Goal: Information Seeking & Learning: Learn about a topic

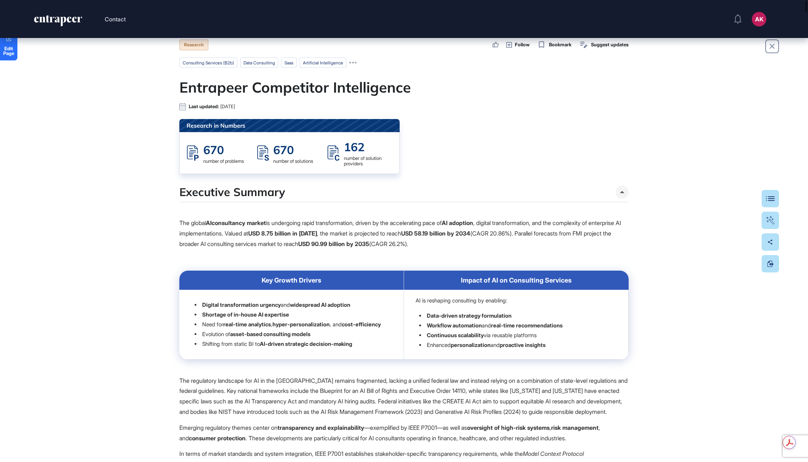
scroll to position [18, 0]
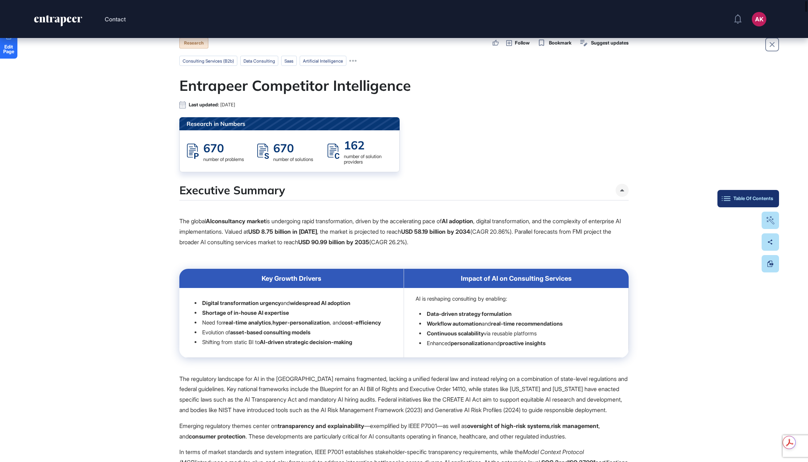
click at [768, 201] on div "Table Of Contents" at bounding box center [748, 199] width 50 height 6
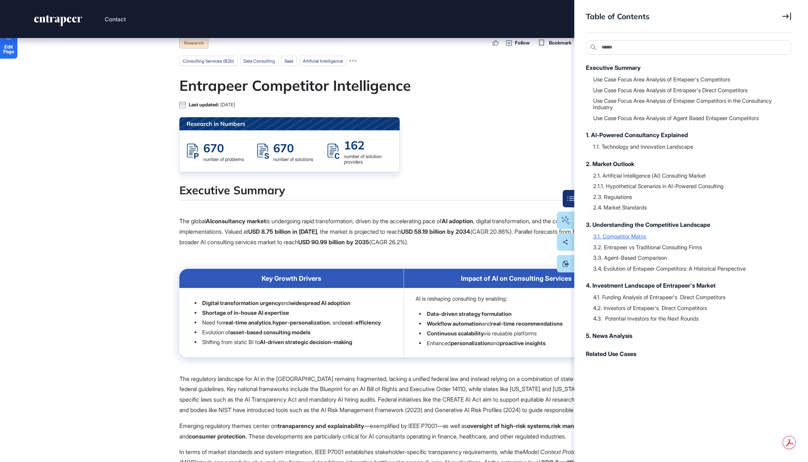
click at [629, 234] on div "3.1. Competitor Matrix" at bounding box center [688, 236] width 190 height 7
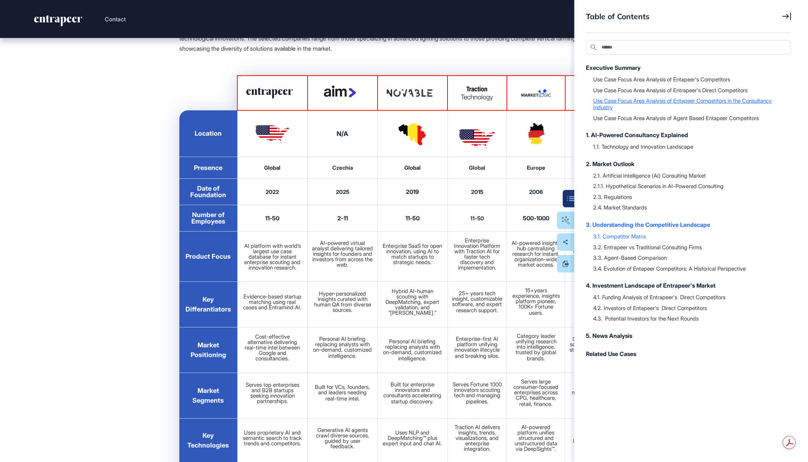
scroll to position [17864, 0]
click at [793, 12] on div "Table of Contents Search Executive Summary Use Case Focus Area Analysis of Enta…" at bounding box center [691, 231] width 234 height 462
click at [788, 16] on icon at bounding box center [786, 16] width 9 height 8
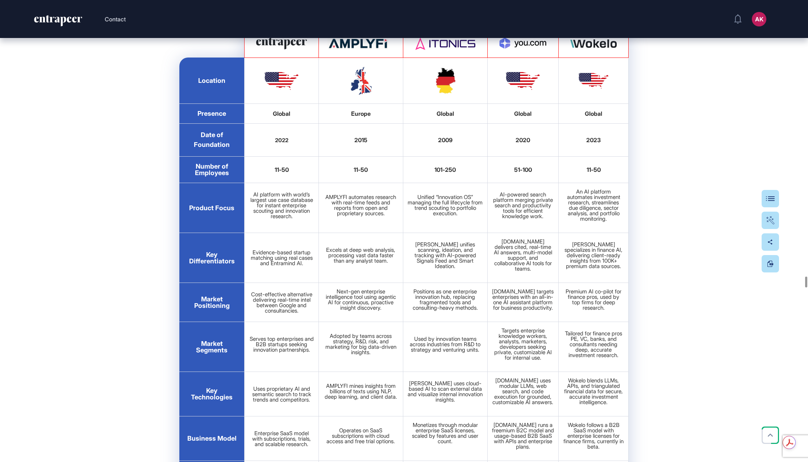
scroll to position [18279, 0]
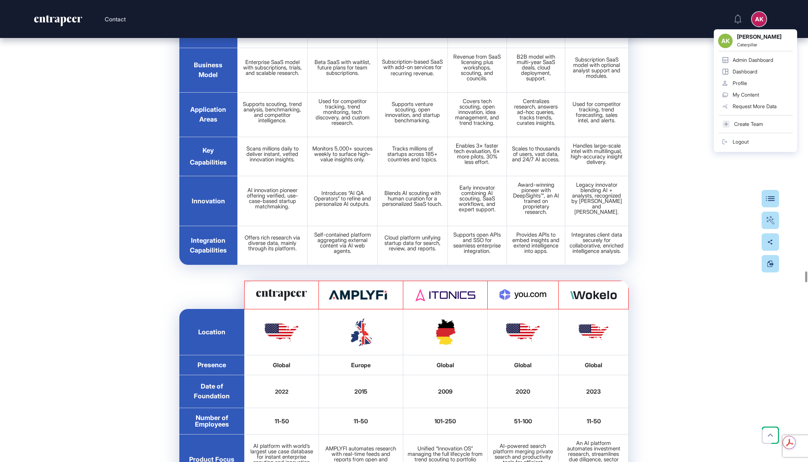
click at [760, 16] on div "AK" at bounding box center [758, 19] width 14 height 14
click at [755, 63] on link "Admin Dashboard" at bounding box center [755, 60] width 75 height 12
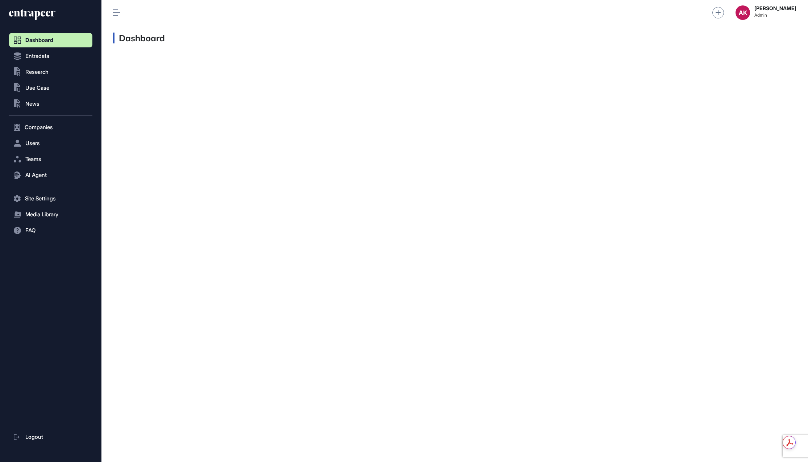
scroll to position [0, 0]
click at [38, 144] on span "Users" at bounding box center [32, 143] width 14 height 6
click at [39, 158] on span "User List" at bounding box center [34, 159] width 20 height 6
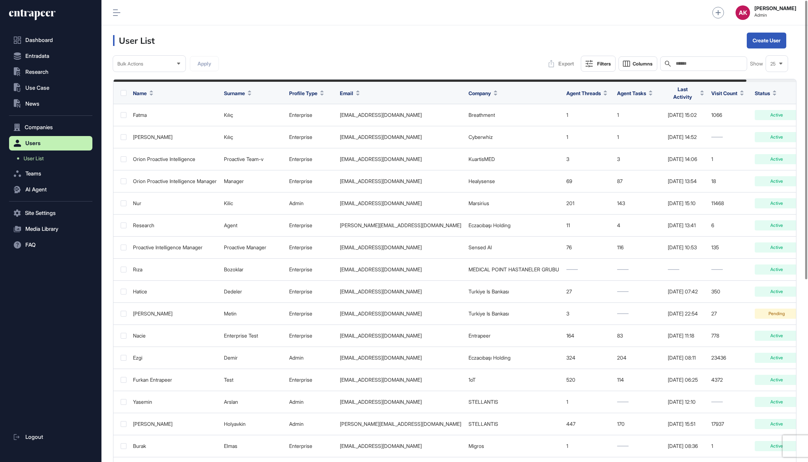
click at [690, 62] on input "text" at bounding box center [708, 64] width 67 height 6
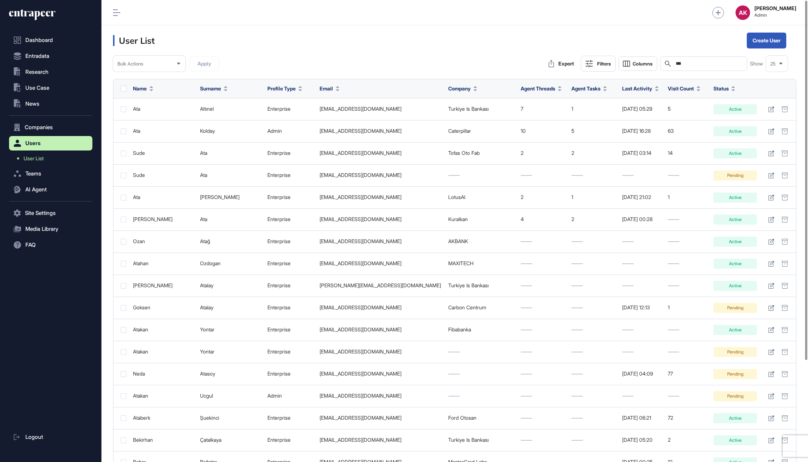
click at [698, 66] on input "***" at bounding box center [708, 64] width 67 height 6
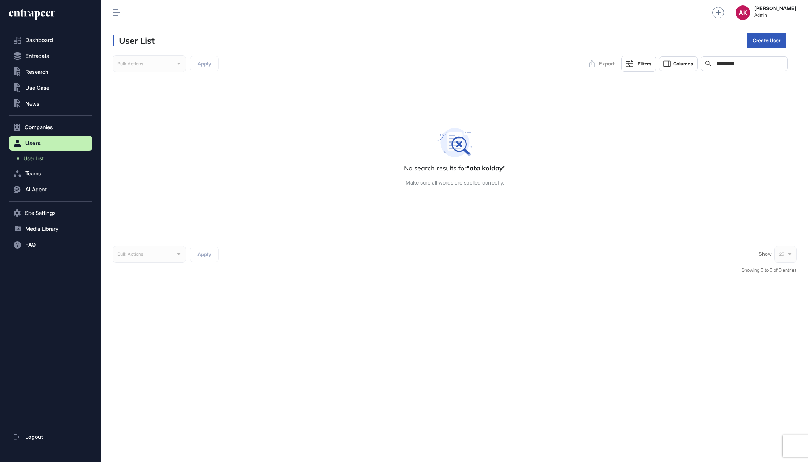
click at [737, 62] on input "**********" at bounding box center [748, 64] width 67 height 6
click at [771, 64] on input "**********" at bounding box center [748, 64] width 67 height 6
click at [730, 66] on input "**********" at bounding box center [748, 64] width 67 height 6
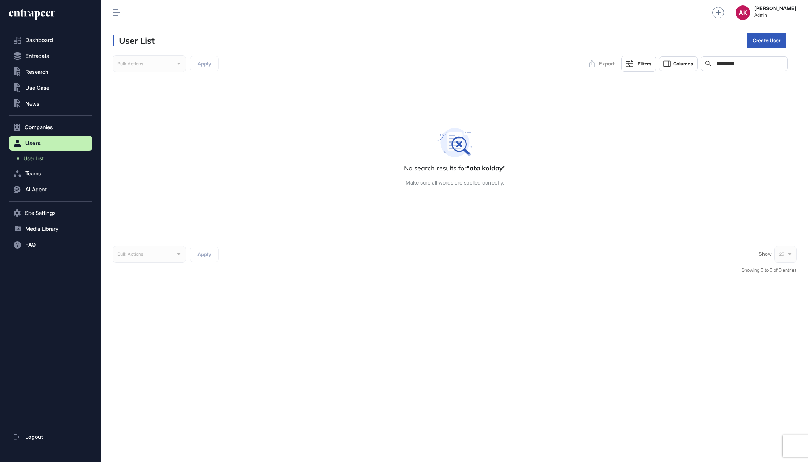
click at [730, 66] on input "**********" at bounding box center [748, 64] width 67 height 6
drag, startPoint x: 760, startPoint y: 64, endPoint x: 723, endPoint y: 65, distance: 37.7
click at [723, 65] on input "**********" at bounding box center [748, 64] width 67 height 6
type input "***"
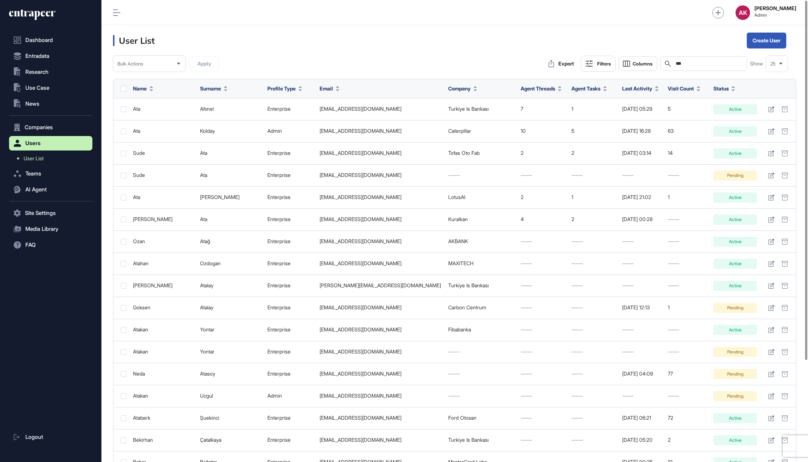
click at [587, 59] on button "Filters" at bounding box center [597, 64] width 35 height 16
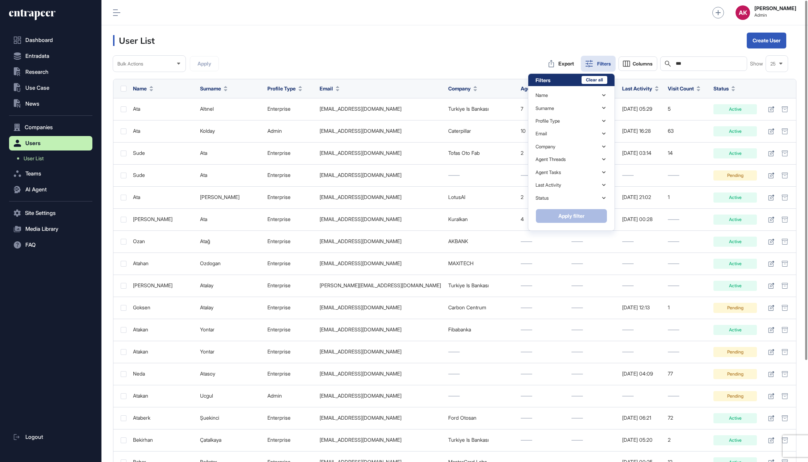
click at [440, 60] on div "Bulk Actions Apply Export Filters Columns Search *** Show 25 Filters Clear all …" at bounding box center [454, 64] width 683 height 16
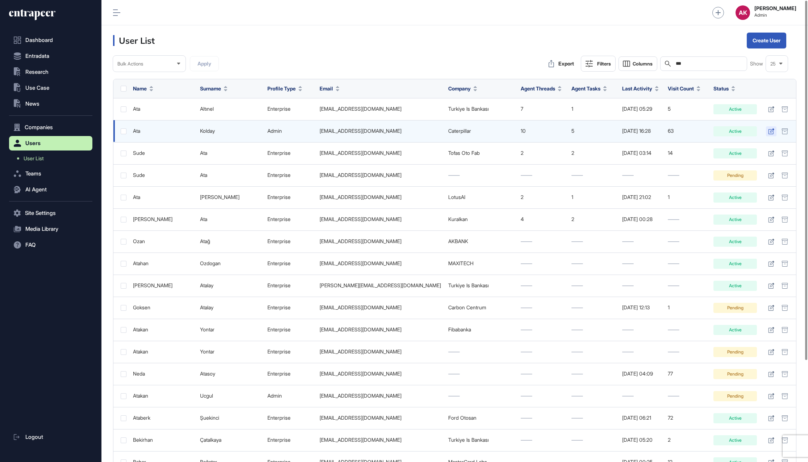
click at [772, 130] on icon at bounding box center [771, 132] width 6 height 6
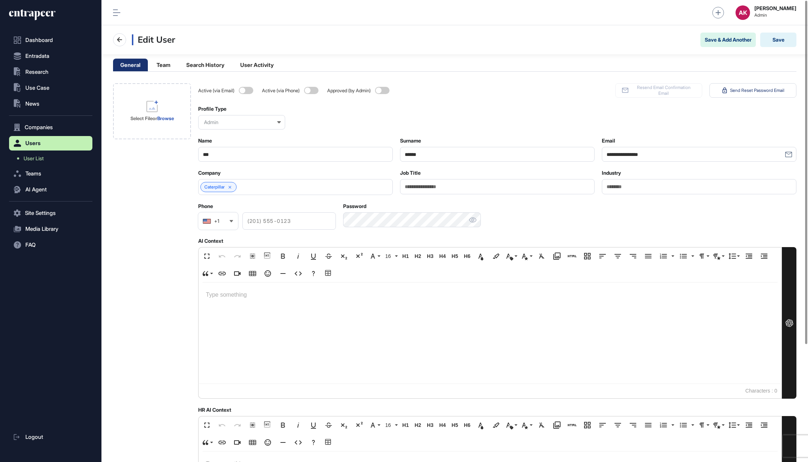
click at [232, 122] on div "Admin" at bounding box center [241, 122] width 87 height 14
click at [232, 146] on div "Startup" at bounding box center [240, 146] width 85 height 11
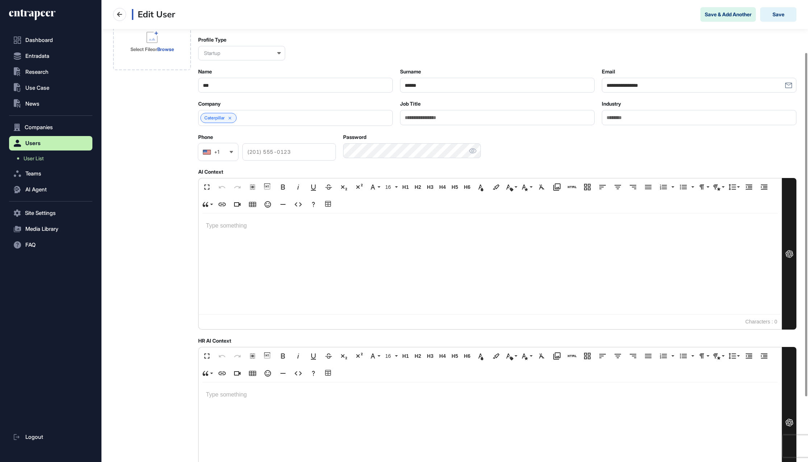
scroll to position [67, 0]
click at [230, 118] on icon at bounding box center [229, 120] width 5 height 5
click at [299, 123] on div at bounding box center [295, 120] width 194 height 16
click at [298, 119] on input "text" at bounding box center [291, 120] width 176 height 6
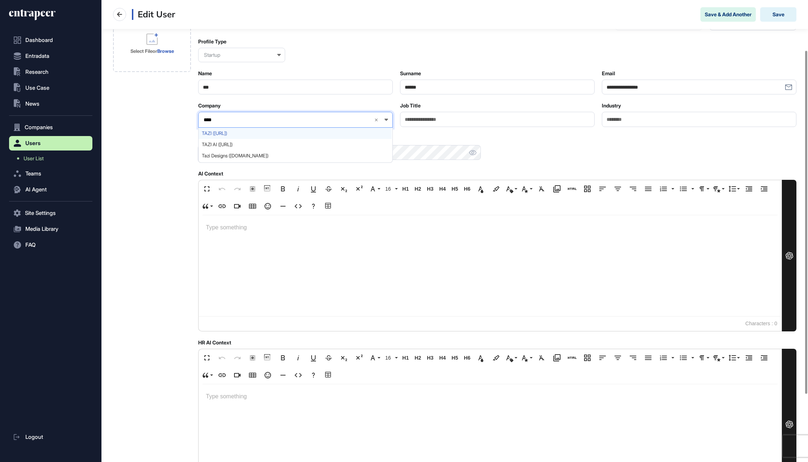
type input "****"
click at [296, 131] on span "TAZI (tazi.ai)" at bounding box center [295, 133] width 186 height 5
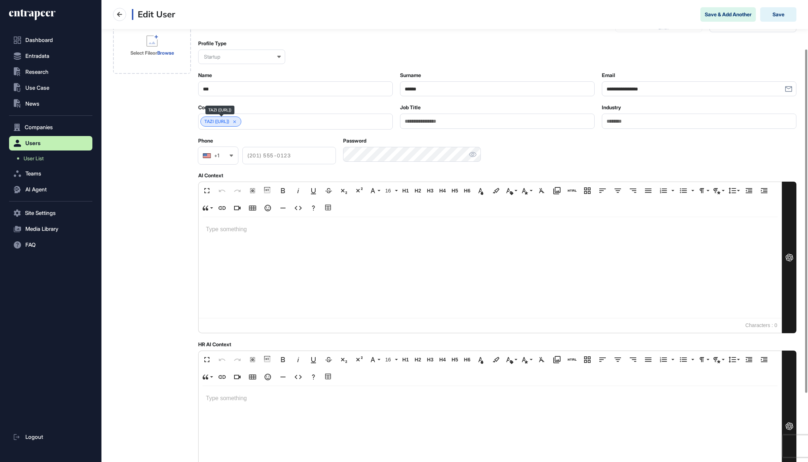
click at [209, 122] on link "TAZI (tazi.ai)" at bounding box center [216, 121] width 25 height 5
click at [237, 120] on icon at bounding box center [234, 121] width 5 height 5
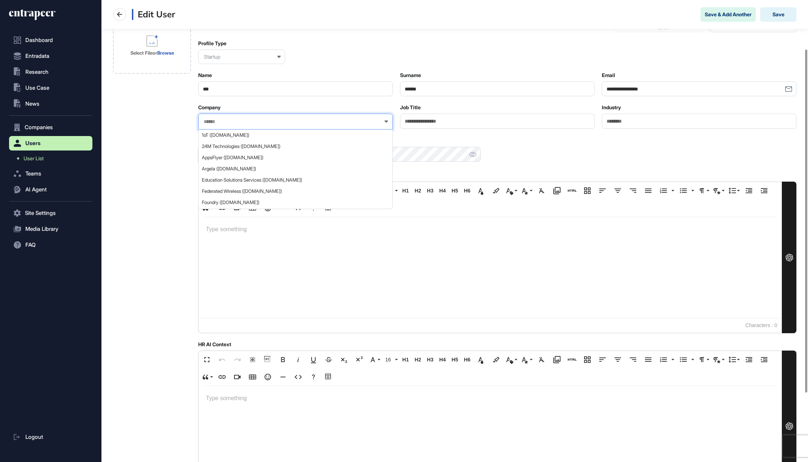
click at [234, 122] on input "text" at bounding box center [291, 122] width 176 height 6
type input "****"
click at [239, 147] on span "TAZI AI (tazi.ai)" at bounding box center [295, 146] width 186 height 5
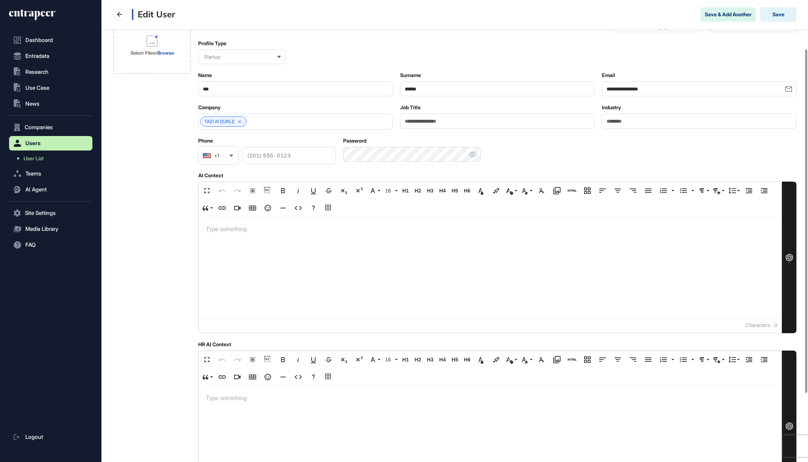
click at [155, 188] on div "Select File or Browse" at bounding box center [152, 260] width 78 height 485
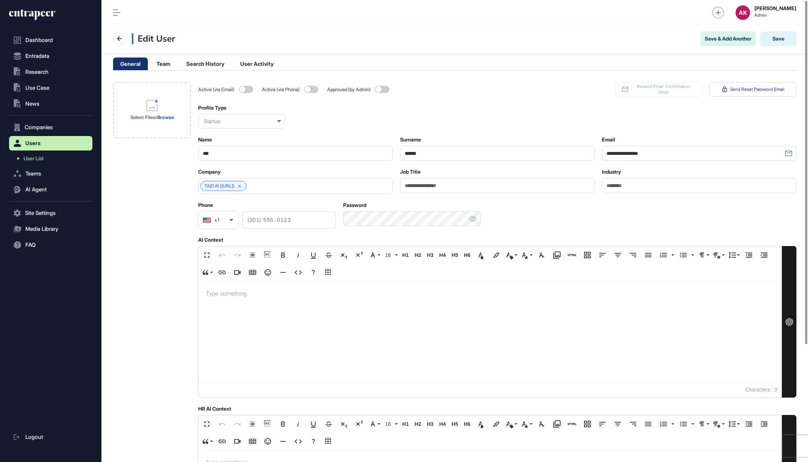
scroll to position [0, 0]
click at [781, 37] on button "Save" at bounding box center [778, 40] width 36 height 14
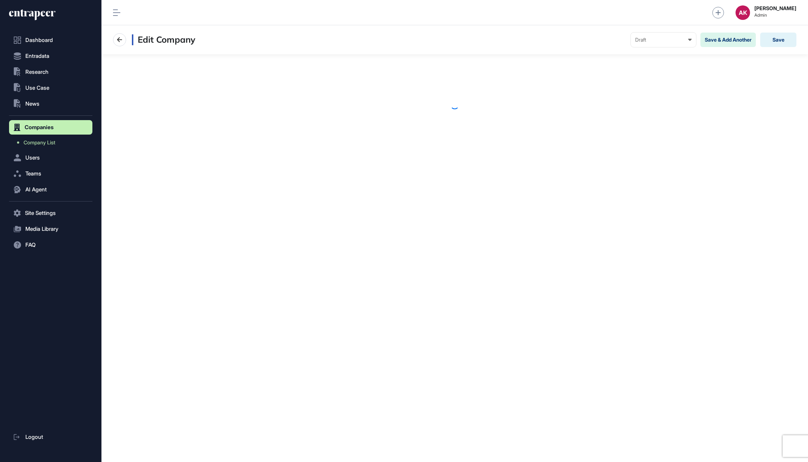
scroll to position [0, 0]
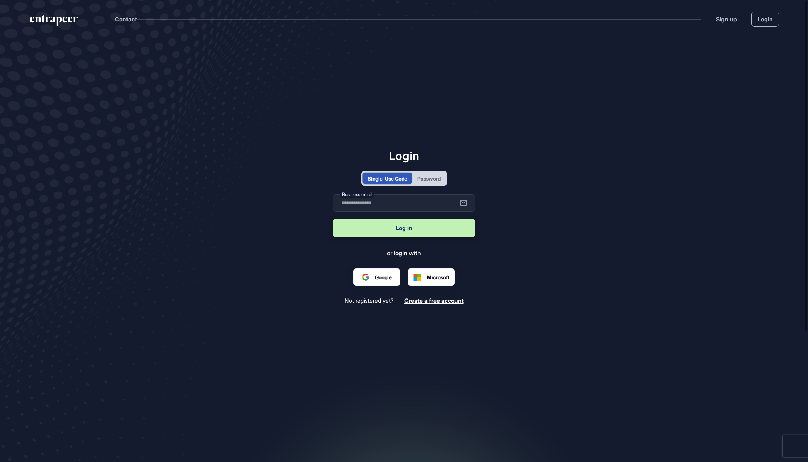
click at [555, 147] on main "Login Single-Use Code Password Business email Log in or login with Google Micro…" at bounding box center [404, 258] width 808 height 441
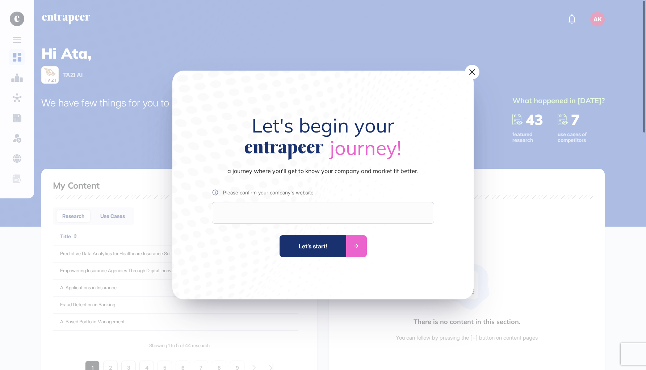
click at [383, 210] on div at bounding box center [323, 213] width 222 height 22
click at [474, 71] on icon at bounding box center [472, 72] width 10 height 12
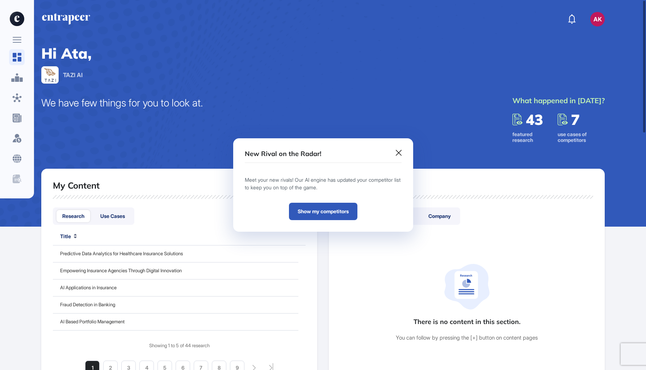
click at [323, 214] on link "Show my competitors" at bounding box center [323, 211] width 68 height 17
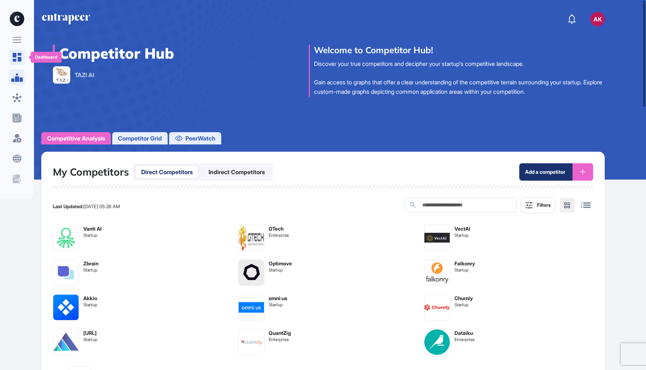
click at [23, 58] on div at bounding box center [17, 57] width 16 height 16
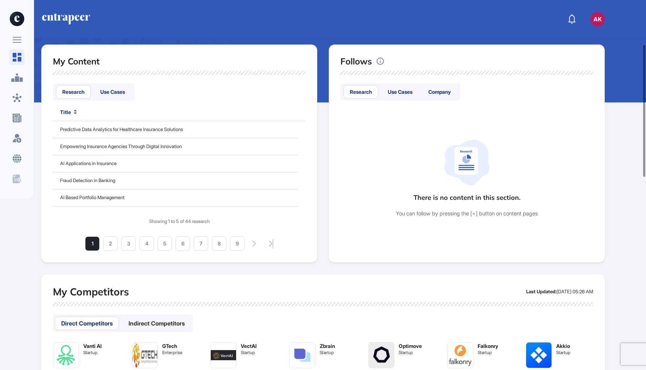
scroll to position [126, 0]
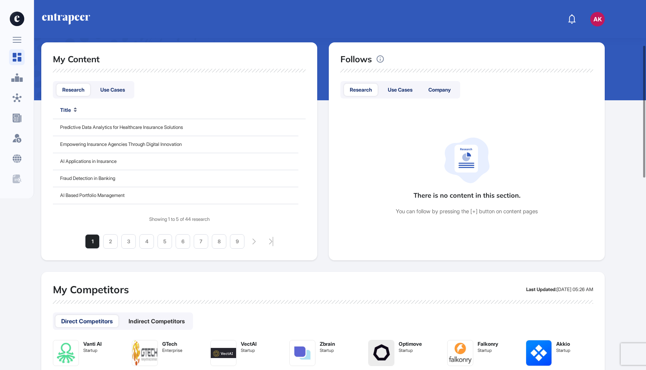
click at [121, 90] on div "Use Cases" at bounding box center [113, 90] width 36 height 12
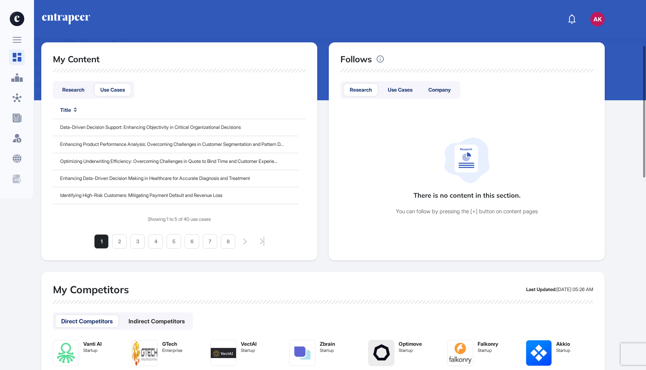
click at [79, 85] on div "Research" at bounding box center [73, 90] width 34 height 12
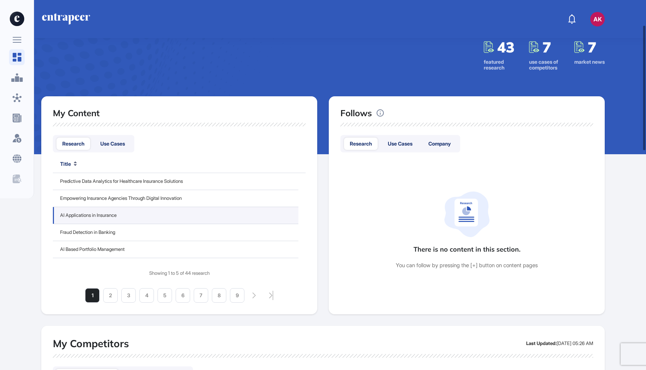
scroll to position [74, 0]
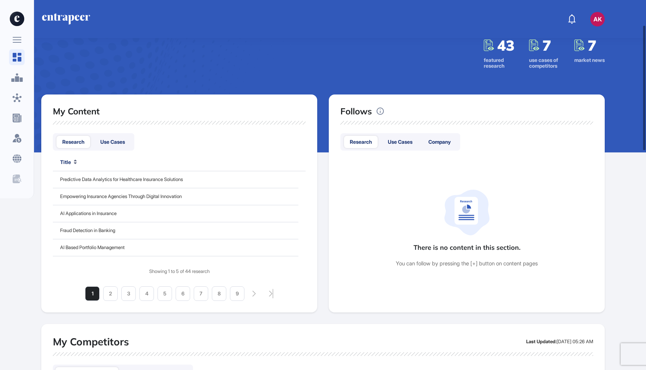
click at [111, 144] on div "Use Cases" at bounding box center [113, 142] width 36 height 12
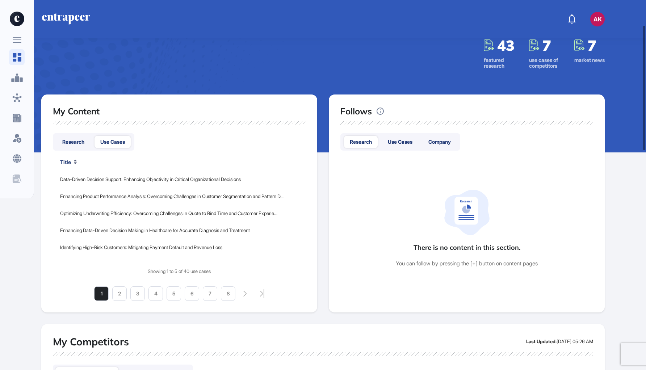
click at [408, 140] on div "Use Cases" at bounding box center [400, 142] width 36 height 12
click at [448, 143] on div "Company" at bounding box center [440, 142] width 34 height 12
click at [356, 139] on div "Research" at bounding box center [361, 142] width 34 height 12
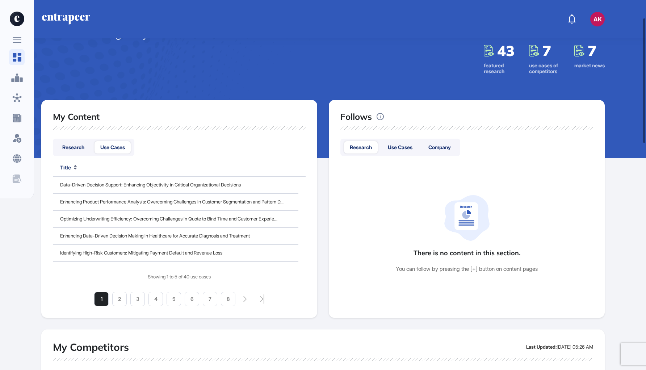
scroll to position [0, 0]
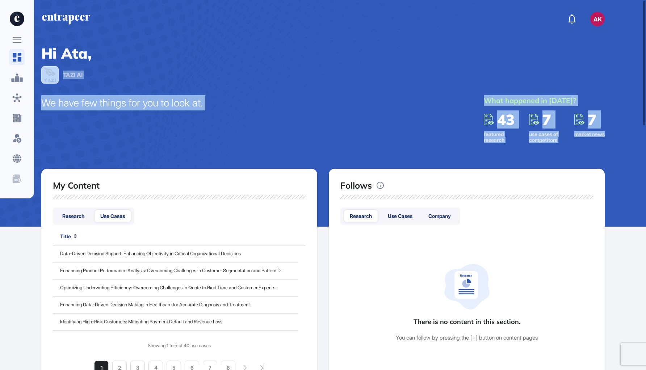
drag, startPoint x: 619, startPoint y: 138, endPoint x: 496, endPoint y: 58, distance: 146.8
click at [496, 58] on div "Hi Ata, TAZI AI We have few things for you to look at. What happened in Septemb…" at bounding box center [323, 132] width 646 height 189
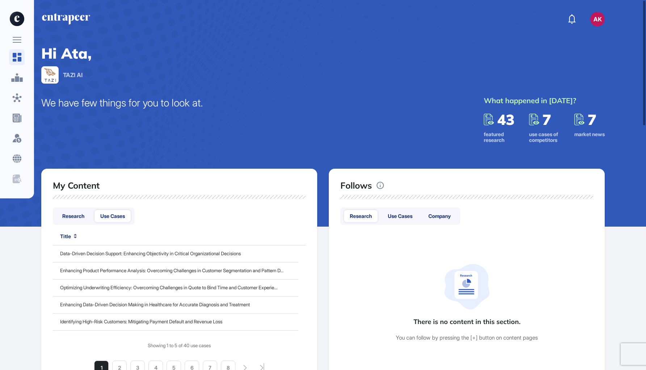
click at [430, 88] on div "Hi Ata, TAZI AI We have few things for you to look at. What happened in Septemb…" at bounding box center [323, 132] width 646 height 189
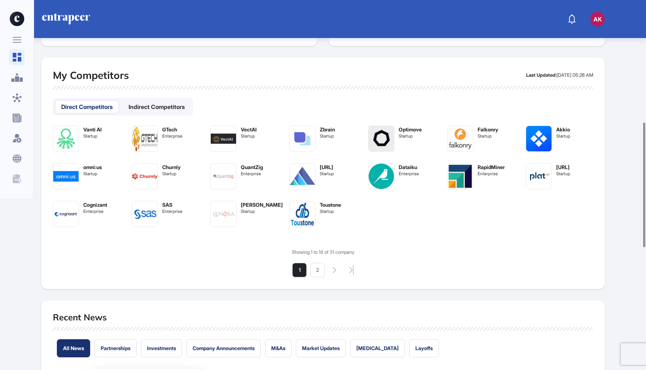
scroll to position [338, 0]
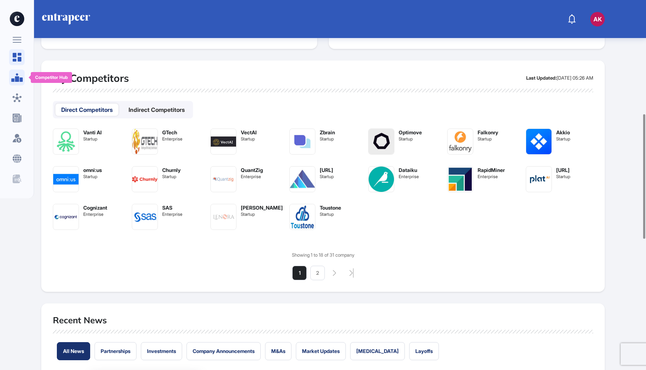
click at [12, 78] on icon at bounding box center [17, 77] width 12 height 9
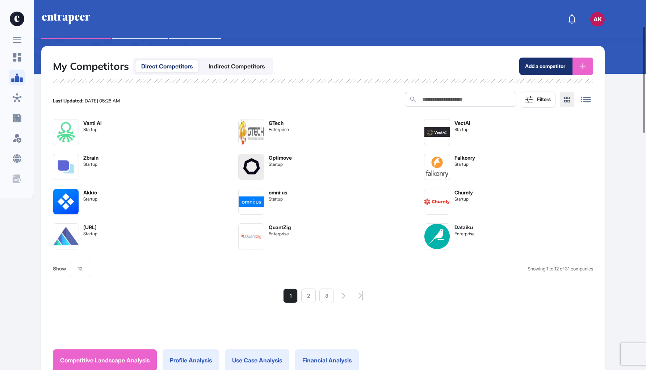
scroll to position [109, 0]
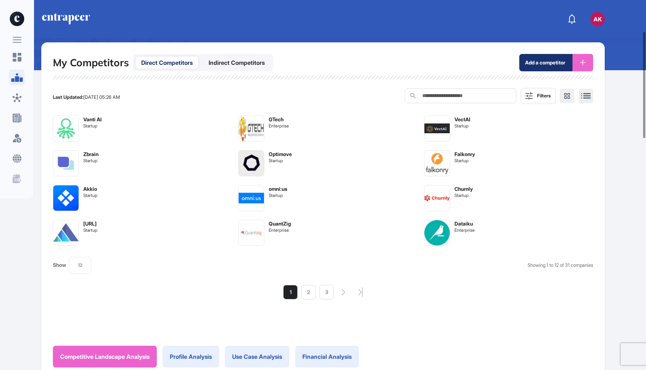
click at [587, 91] on div at bounding box center [586, 96] width 14 height 14
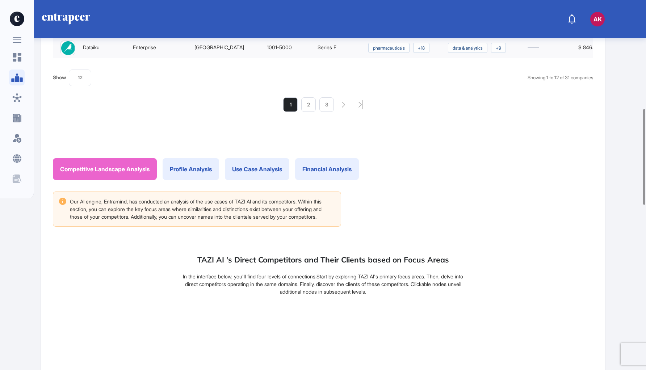
scroll to position [418, 0]
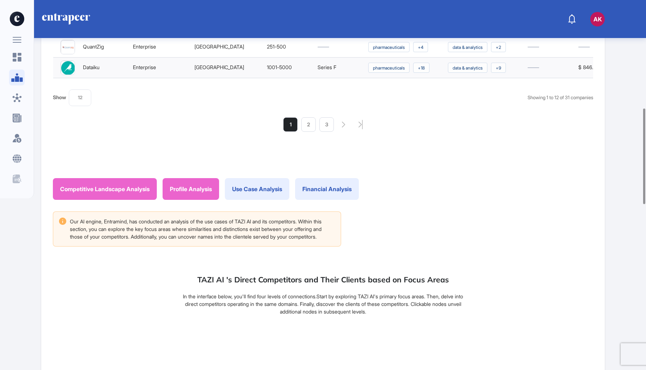
click at [190, 197] on div "Profile Analysis" at bounding box center [191, 189] width 56 height 22
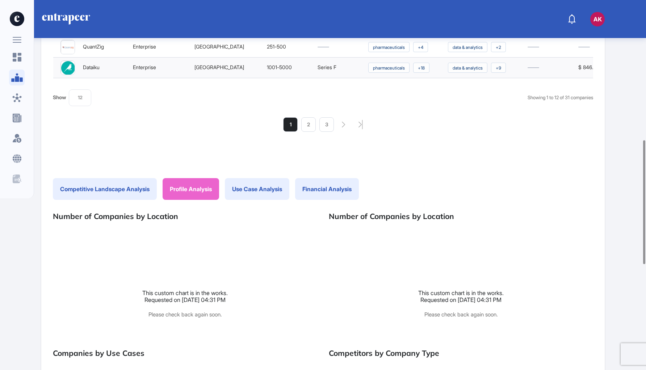
click at [190, 196] on div "Profile Analysis" at bounding box center [191, 189] width 56 height 22
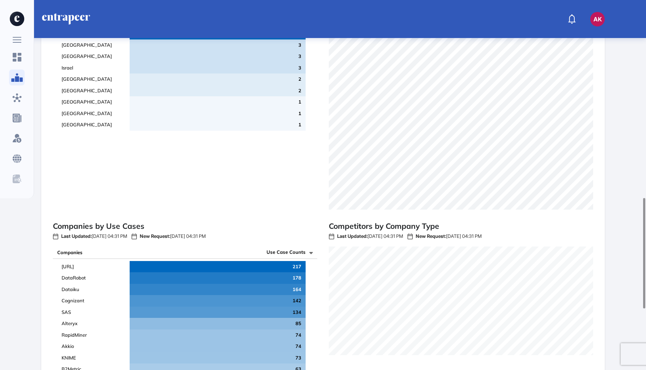
scroll to position [531, 0]
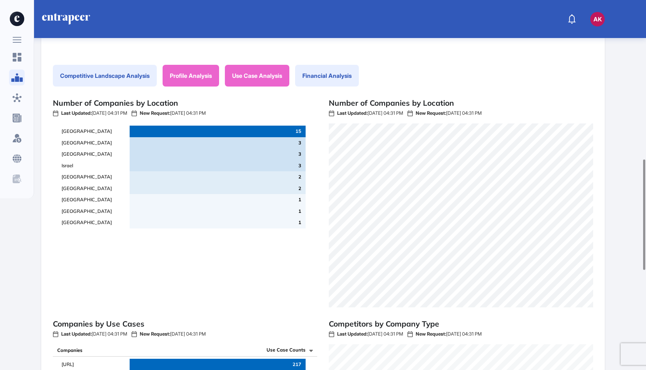
click at [288, 76] on div "Use Case Analysis" at bounding box center [257, 76] width 64 height 22
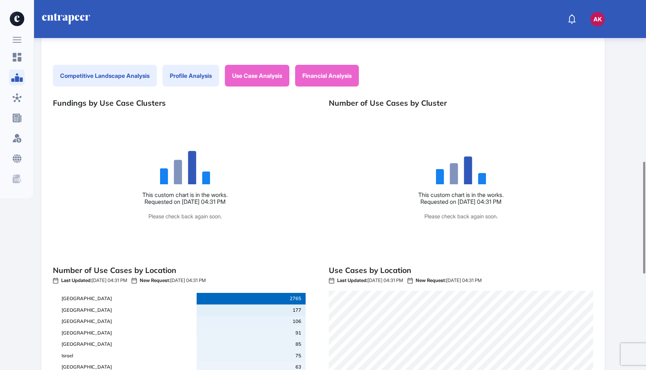
click at [347, 72] on div "Financial Analysis" at bounding box center [327, 76] width 64 height 22
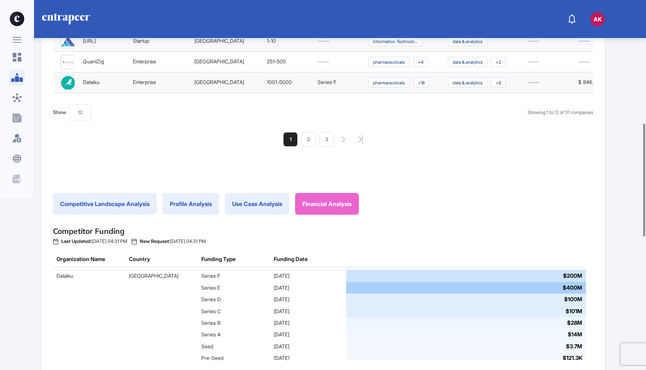
scroll to position [0, 0]
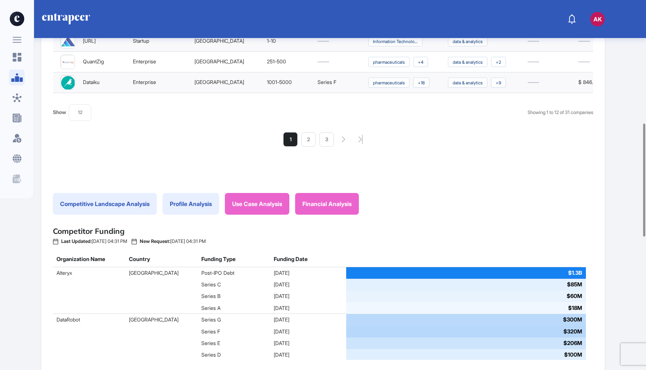
click at [248, 201] on div "Use Case Analysis" at bounding box center [257, 204] width 64 height 22
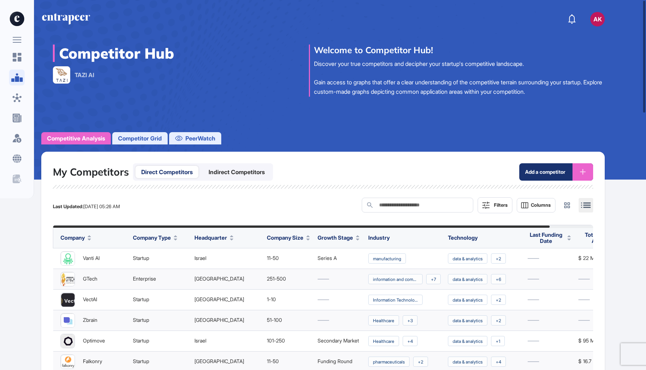
drag, startPoint x: 243, startPoint y: 204, endPoint x: 241, endPoint y: 196, distance: 8.2
click at [242, 198] on div "Last Updated: Sep 12, 2024 05:26 AM Filters Columns" at bounding box center [323, 205] width 540 height 16
click at [148, 139] on span "Competitor Grid" at bounding box center [140, 138] width 44 height 9
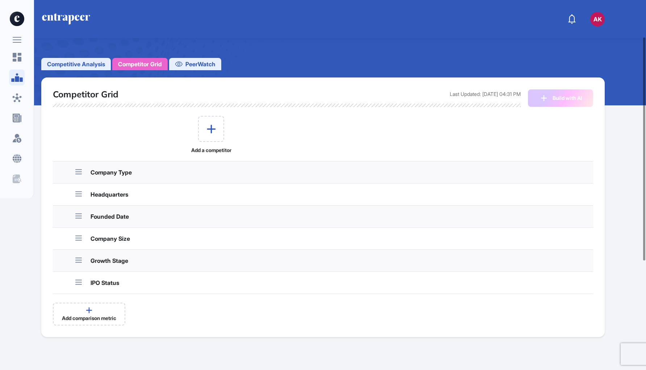
scroll to position [77, 0]
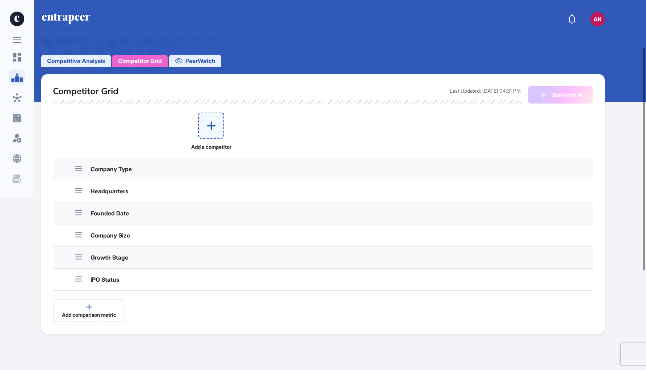
click at [218, 130] on icon at bounding box center [211, 125] width 15 height 15
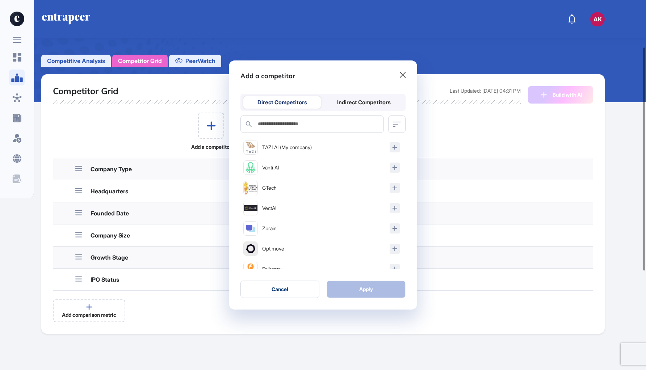
click at [268, 167] on div "Vanti AI" at bounding box center [270, 168] width 17 height 8
click at [397, 179] on div "GTech" at bounding box center [321, 188] width 162 height 20
click at [396, 168] on icon at bounding box center [395, 168] width 8 height 8
click at [395, 146] on icon at bounding box center [395, 147] width 8 height 8
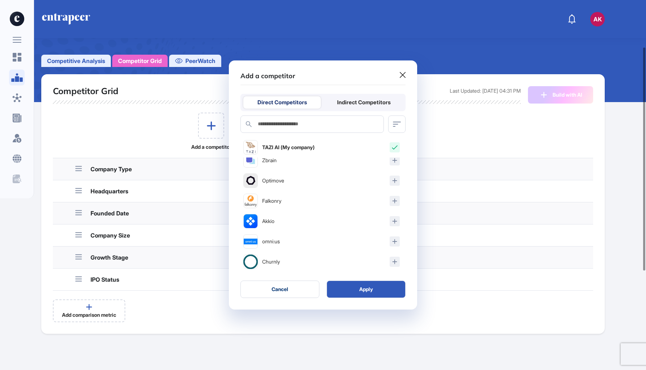
scroll to position [89, 0]
click at [400, 200] on div "Akkio" at bounding box center [321, 200] width 162 height 20
click at [393, 197] on icon at bounding box center [395, 200] width 8 height 8
click at [395, 225] on div at bounding box center [395, 220] width 10 height 10
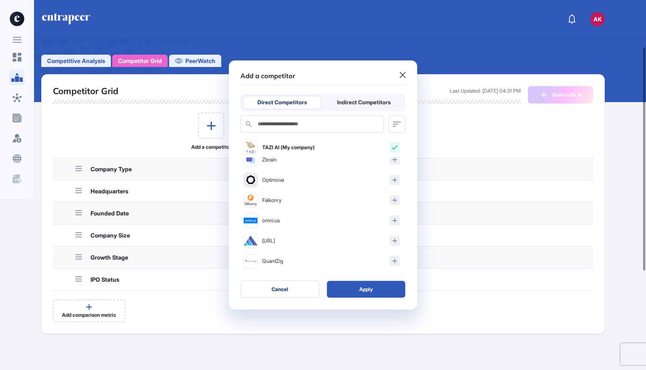
scroll to position [130, 0]
click at [398, 262] on icon at bounding box center [395, 261] width 8 height 8
click at [371, 291] on button "Apply" at bounding box center [366, 289] width 79 height 17
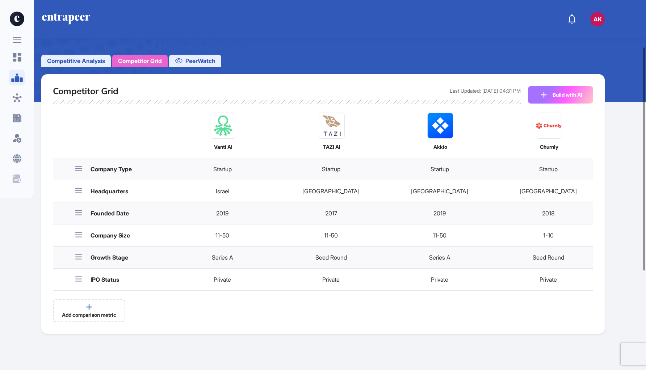
click at [371, 291] on div "Vanti AI TAZI AI Akkio Churnly Dataiku Company Type Startup Startup Startup Sta…" at bounding box center [382, 218] width 659 height 210
click at [581, 94] on button "Build with AI" at bounding box center [560, 94] width 65 height 17
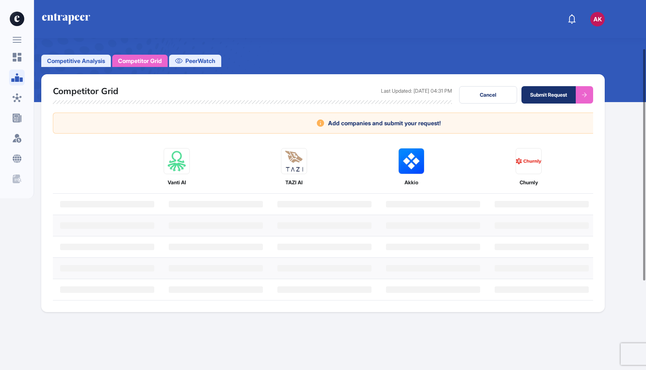
click at [545, 97] on div "Submit Request" at bounding box center [548, 94] width 54 height 17
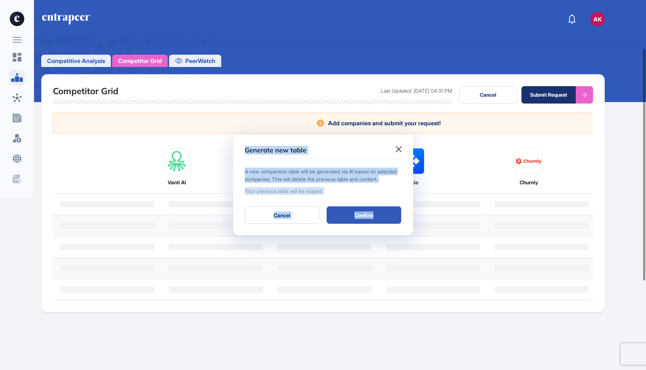
click at [545, 97] on div at bounding box center [323, 185] width 646 height 370
click at [376, 223] on button "Confirm" at bounding box center [364, 214] width 75 height 17
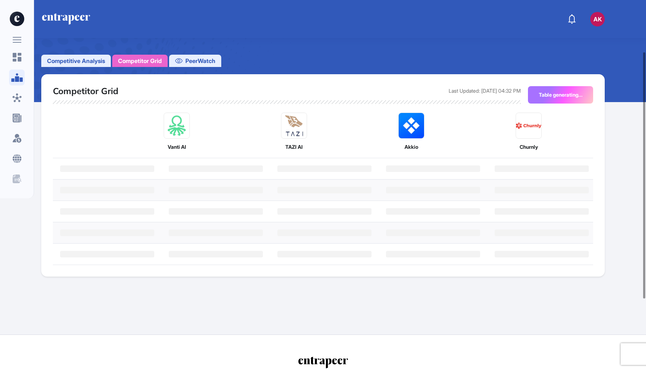
click at [219, 46] on main "Competitor Hub TAZI AI Welcome to Competitor Hub! Competitor Grid is your ultim…" at bounding box center [323, 148] width 646 height 374
click at [207, 59] on span "PeerWatch" at bounding box center [200, 60] width 30 height 9
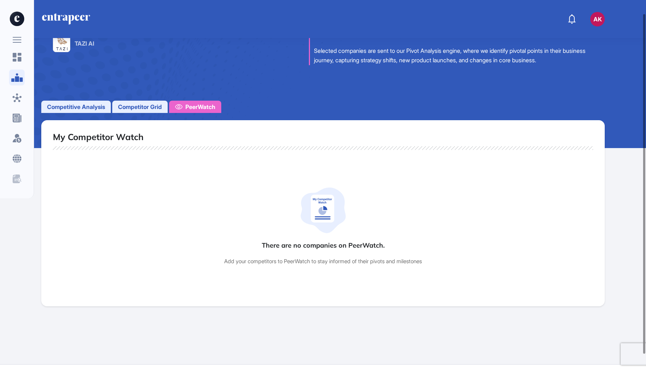
scroll to position [77, 0]
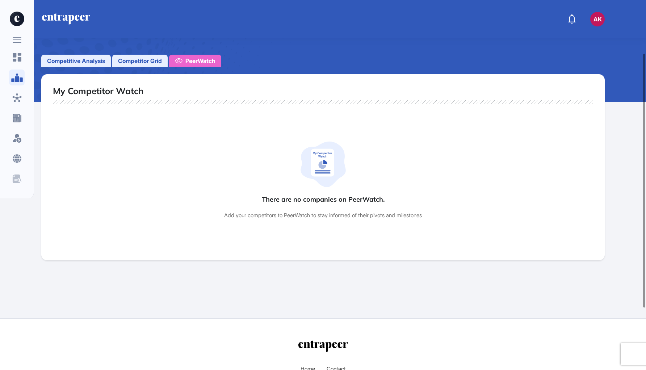
click at [144, 59] on span "Competitor Grid" at bounding box center [140, 60] width 44 height 9
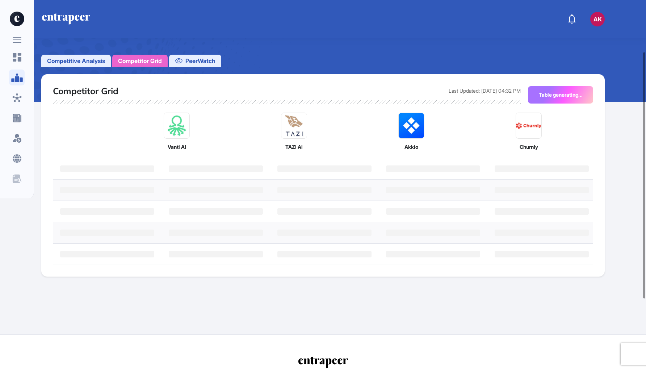
click at [76, 62] on span "Competitive Analysis" at bounding box center [76, 60] width 58 height 9
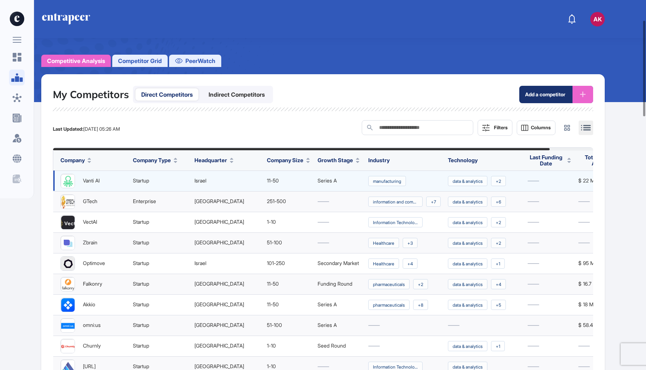
click at [94, 180] on span "Vanti AI" at bounding box center [91, 181] width 17 height 6
click at [68, 180] on img at bounding box center [68, 182] width 14 height 14
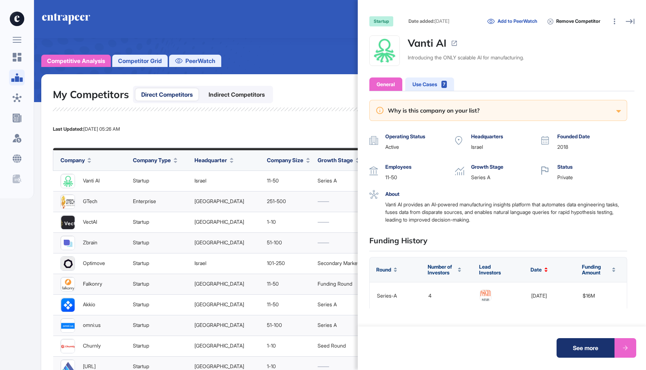
click at [529, 21] on div "Add to PeerWatch" at bounding box center [512, 21] width 56 height 13
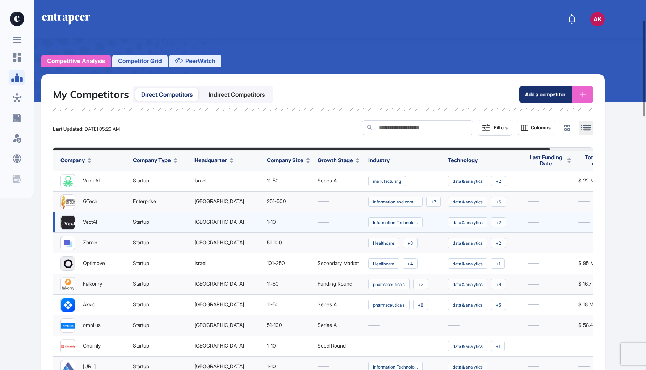
click at [73, 226] on img at bounding box center [68, 223] width 14 height 14
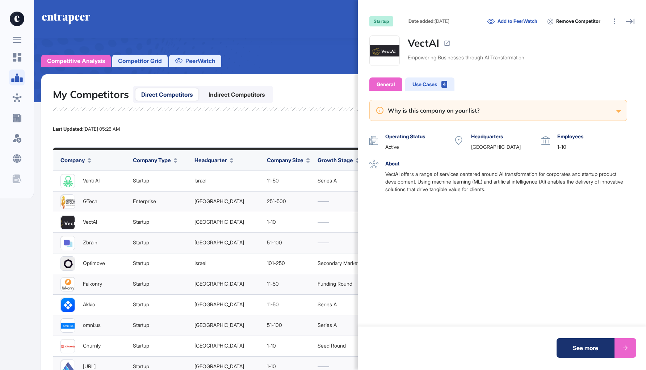
click at [521, 20] on div "Add to PeerWatch" at bounding box center [512, 21] width 56 height 13
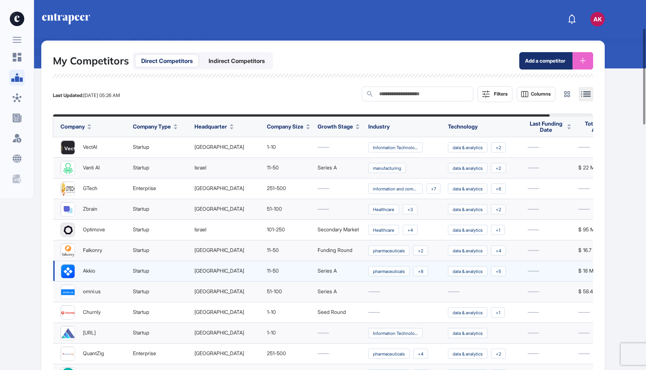
scroll to position [118, 0]
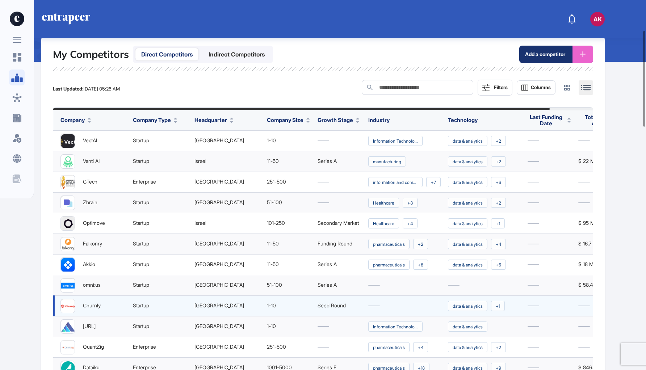
click at [75, 307] on div at bounding box center [67, 306] width 14 height 14
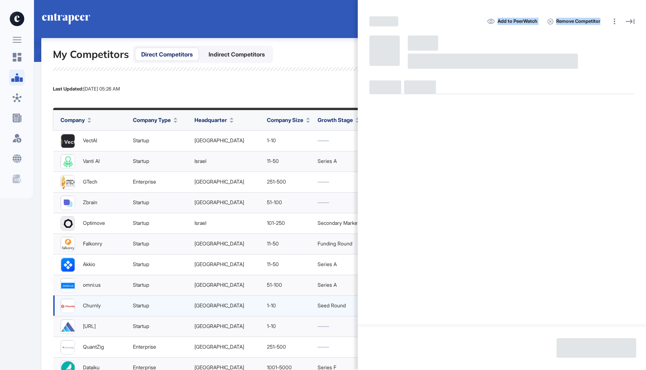
click at [75, 307] on div "Add to PeerWatch Remove Competitor" at bounding box center [323, 185] width 646 height 370
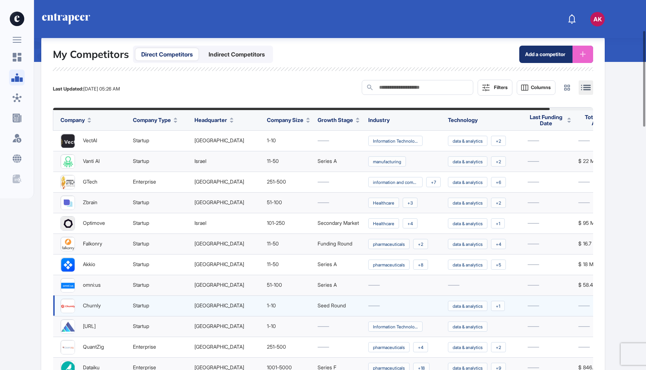
click at [66, 301] on img at bounding box center [68, 306] width 14 height 14
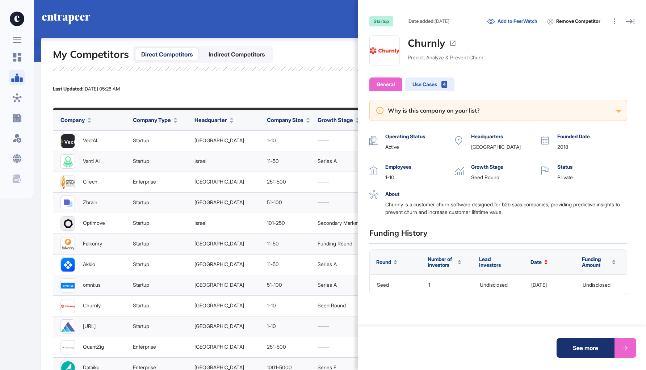
click at [510, 20] on div "Add to PeerWatch" at bounding box center [512, 21] width 56 height 13
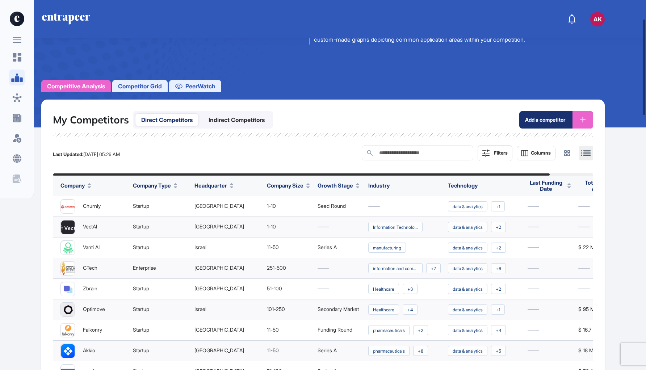
scroll to position [20, 0]
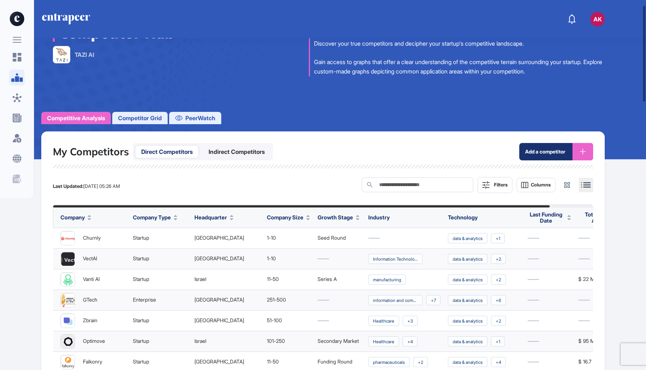
click at [201, 116] on span "PeerWatch" at bounding box center [200, 118] width 30 height 9
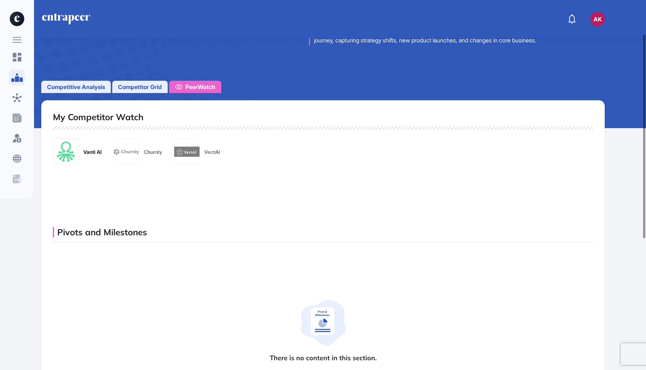
scroll to position [46, 0]
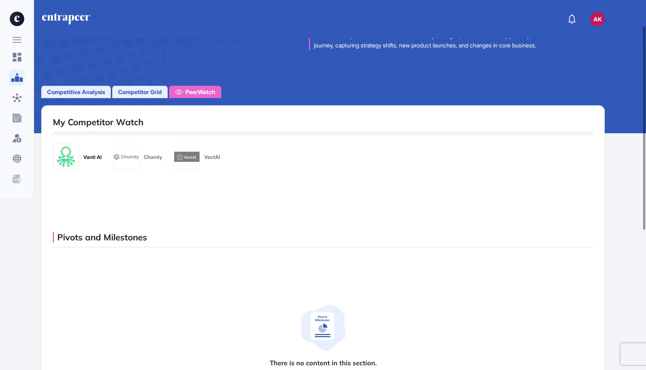
click at [138, 89] on span "Competitor Grid" at bounding box center [140, 92] width 44 height 9
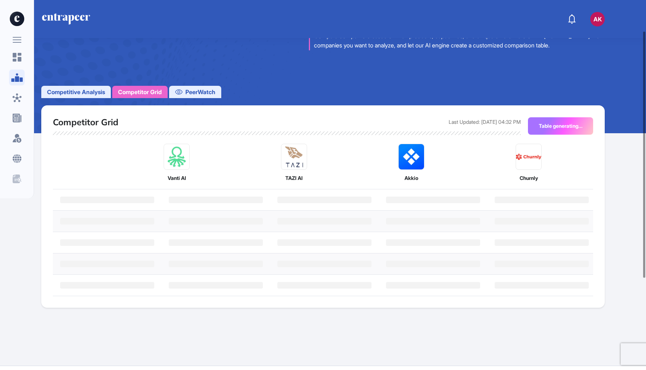
click at [201, 94] on span "PeerWatch" at bounding box center [200, 92] width 30 height 9
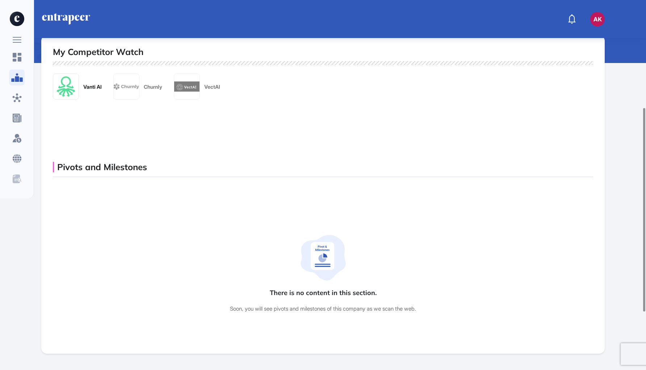
scroll to position [0, 0]
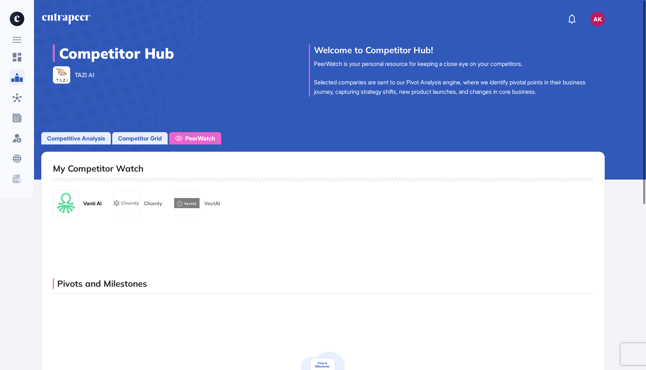
click at [156, 137] on span "Competitor Grid" at bounding box center [140, 138] width 44 height 9
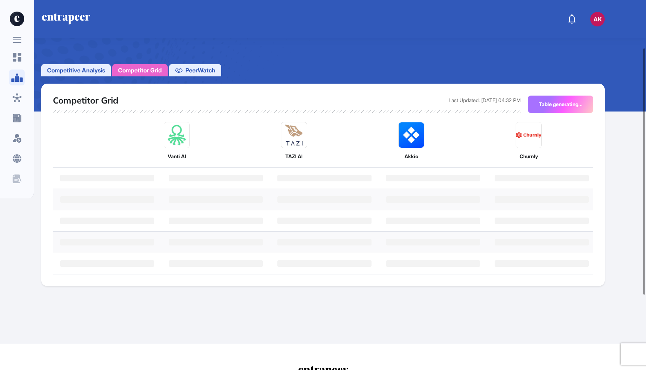
scroll to position [72, 0]
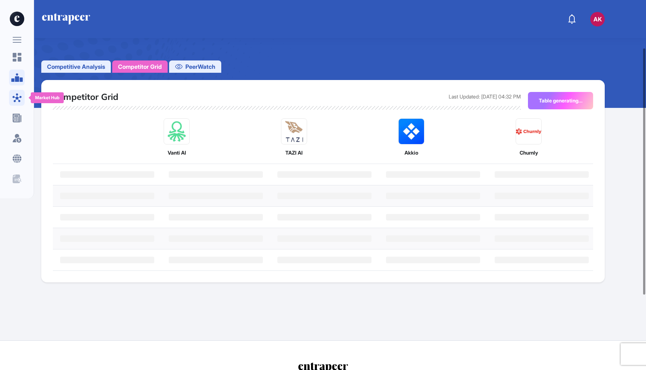
click at [17, 98] on icon at bounding box center [16, 97] width 9 height 9
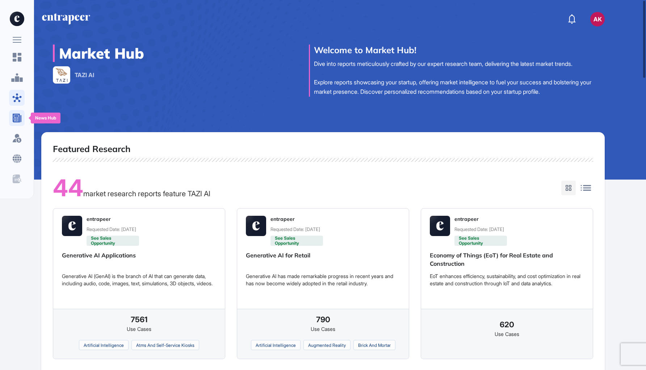
click at [22, 123] on div at bounding box center [17, 118] width 16 height 16
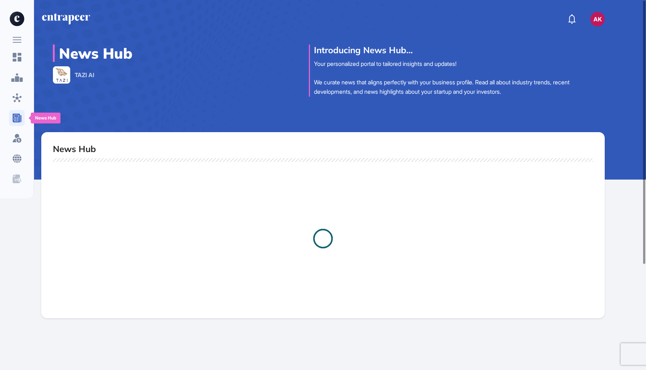
click at [22, 123] on div at bounding box center [17, 118] width 16 height 16
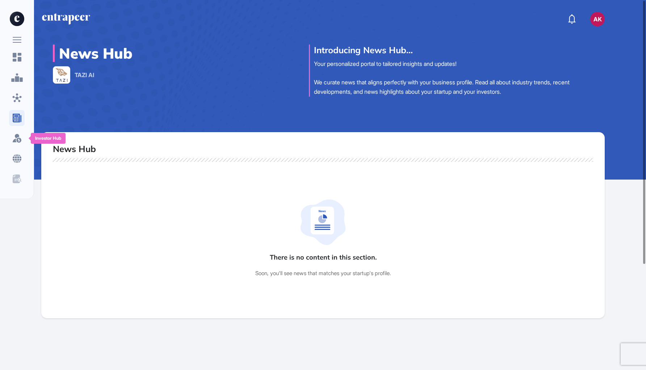
click at [22, 147] on div at bounding box center [17, 118] width 16 height 138
click at [20, 136] on icon at bounding box center [17, 138] width 9 height 9
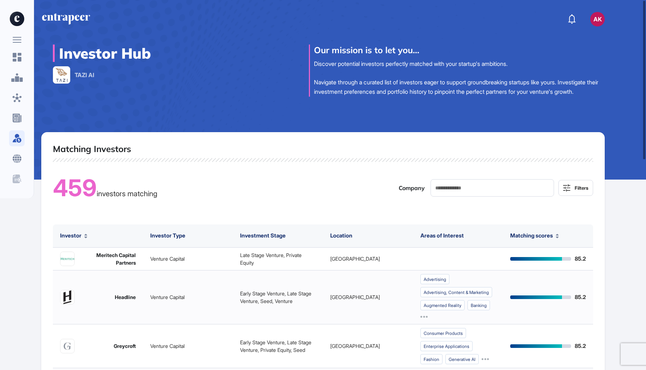
drag, startPoint x: 112, startPoint y: 206, endPoint x: 187, endPoint y: 209, distance: 75.4
click at [187, 205] on div "459 investors matching Company Filters" at bounding box center [323, 188] width 540 height 35
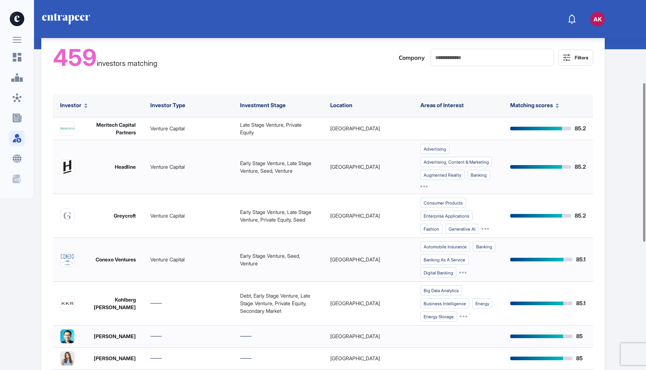
scroll to position [68, 0]
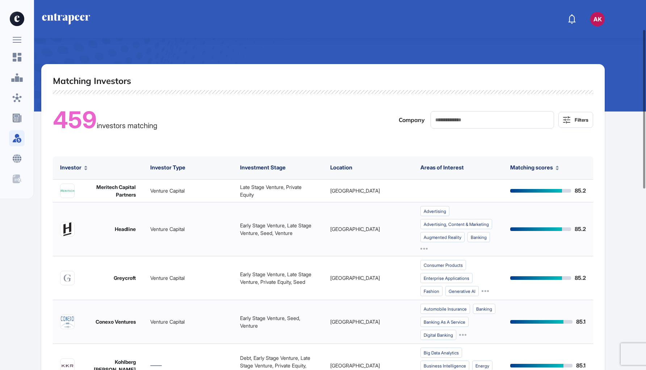
click at [68, 198] on img at bounding box center [67, 191] width 14 height 14
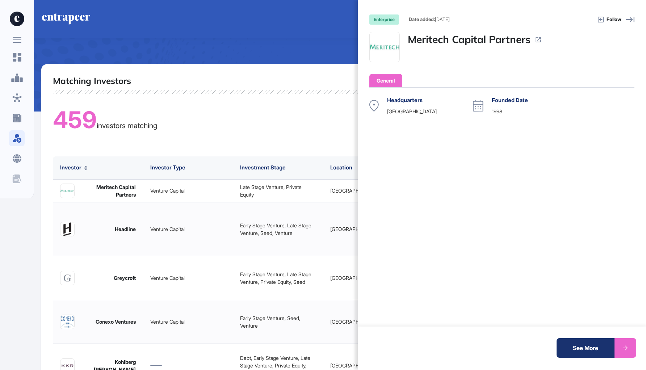
click at [585, 354] on div "See More" at bounding box center [586, 348] width 58 height 20
click at [225, 89] on div "enterprise Date added: Sep 10, 2025 Follow Meritech Capital Partners General He…" at bounding box center [323, 185] width 646 height 370
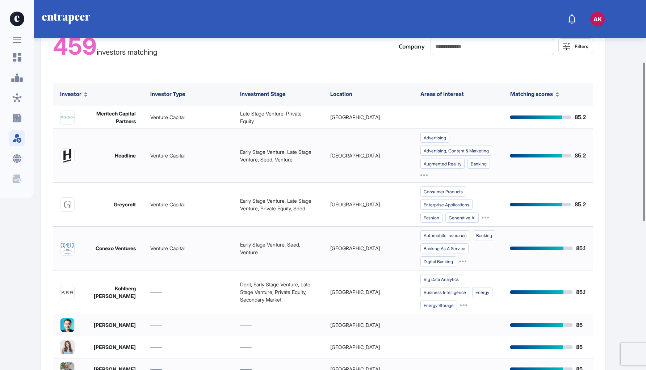
scroll to position [160, 0]
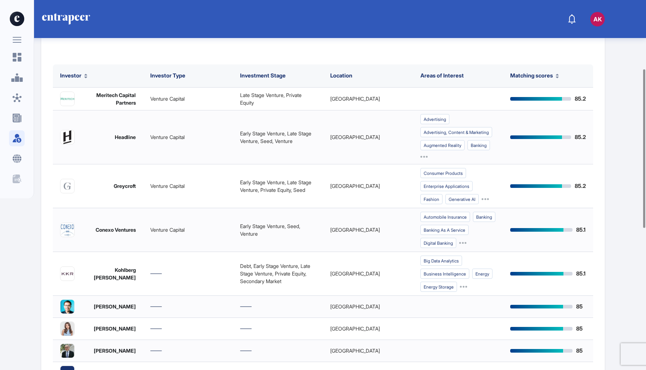
click at [65, 191] on img at bounding box center [67, 186] width 14 height 14
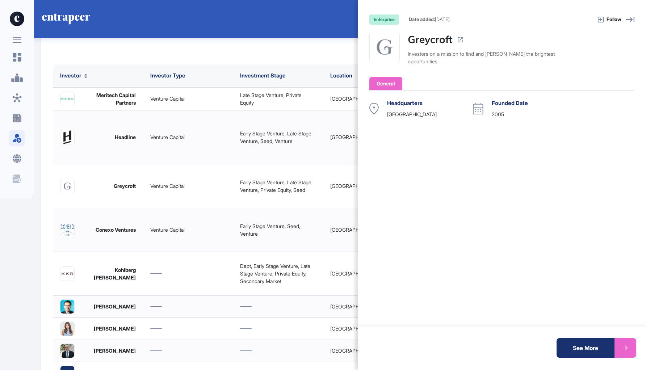
click at [583, 352] on div "See More" at bounding box center [586, 348] width 58 height 20
click at [311, 59] on div "enterprise Date added: Sep 10, 2025 Follow Greycroft Investors on a mission to …" at bounding box center [323, 185] width 646 height 370
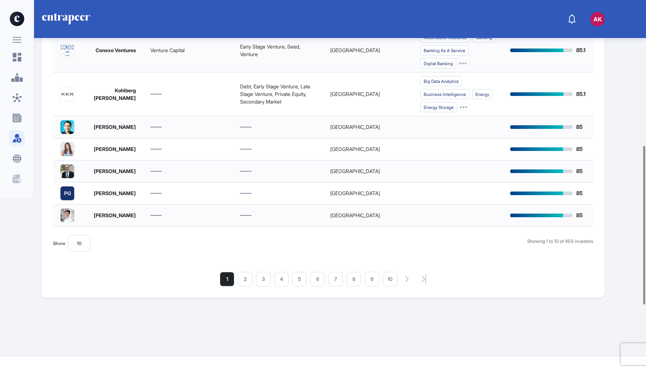
scroll to position [341, 0]
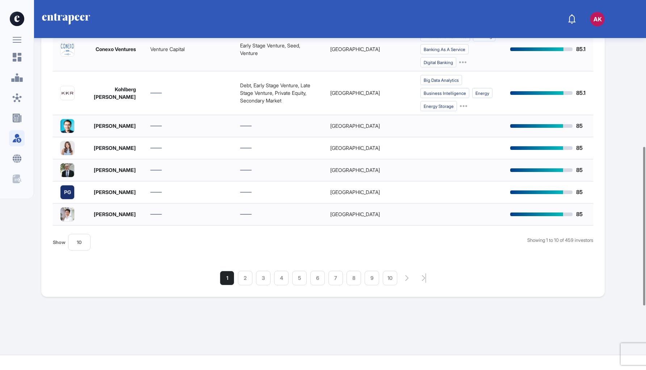
click at [65, 133] on img at bounding box center [67, 126] width 14 height 14
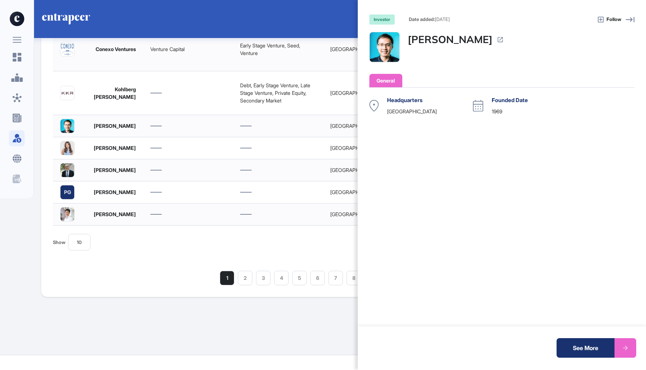
click at [170, 301] on div "investor Date added: Sep 10, 2025 Follow Zach Tan General Headquarters Singapor…" at bounding box center [323, 185] width 646 height 370
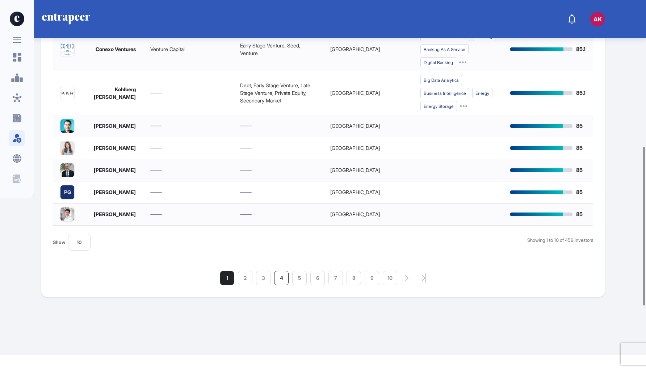
click at [280, 285] on li "4" at bounding box center [281, 278] width 14 height 14
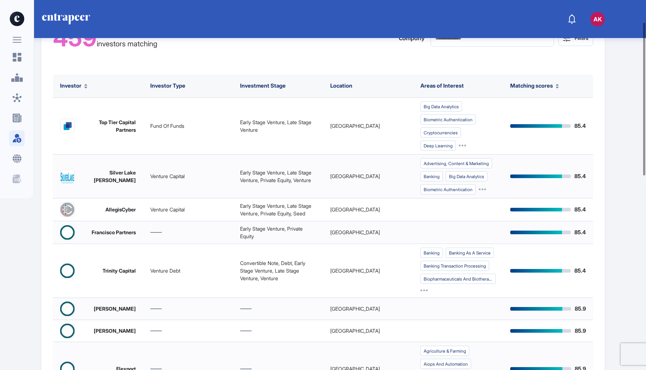
scroll to position [162, 0]
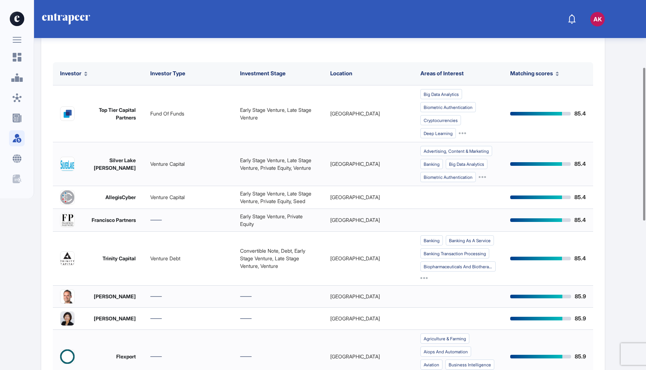
click at [65, 265] on img at bounding box center [67, 259] width 14 height 14
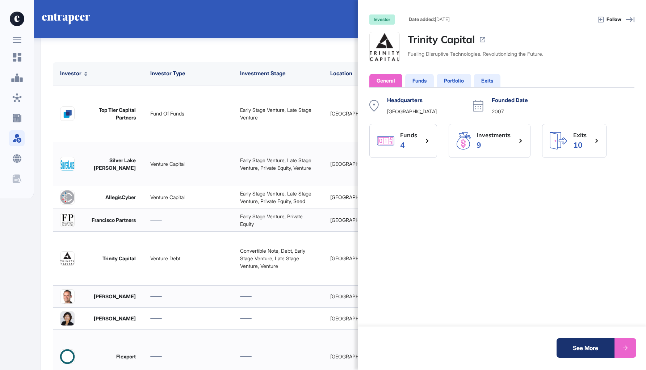
click at [427, 85] on div "Funds" at bounding box center [419, 80] width 29 height 13
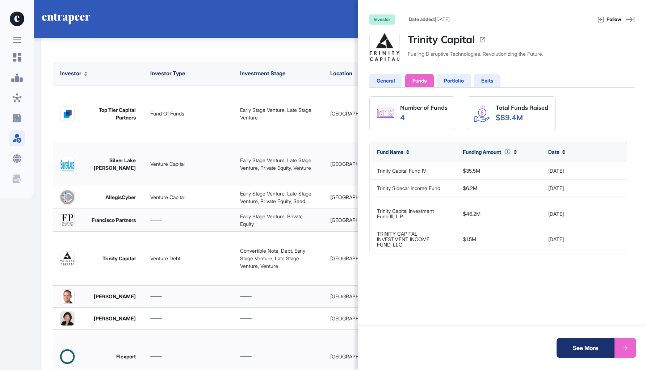
click at [455, 87] on div "Portfolio" at bounding box center [454, 80] width 34 height 13
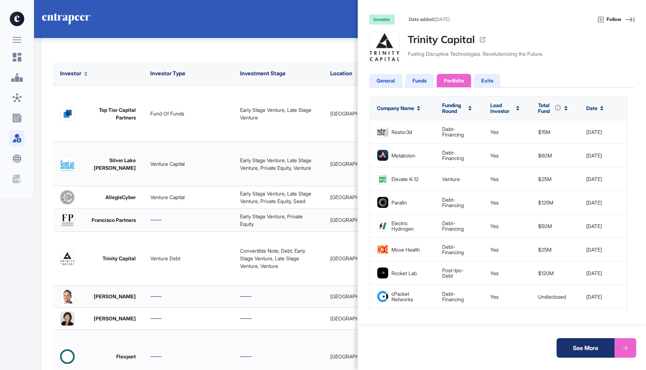
click at [486, 85] on div "Exits" at bounding box center [487, 80] width 26 height 13
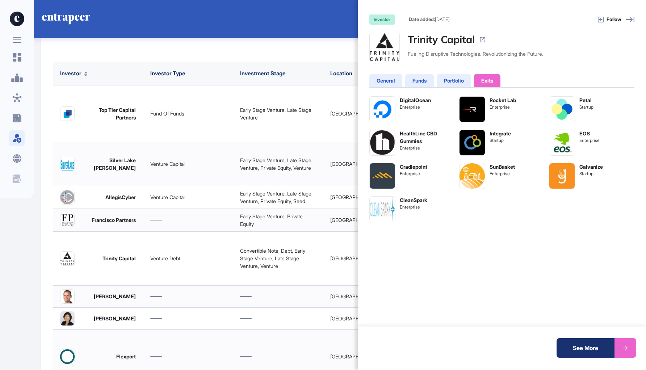
click at [463, 84] on div "Portfolio" at bounding box center [454, 81] width 20 height 8
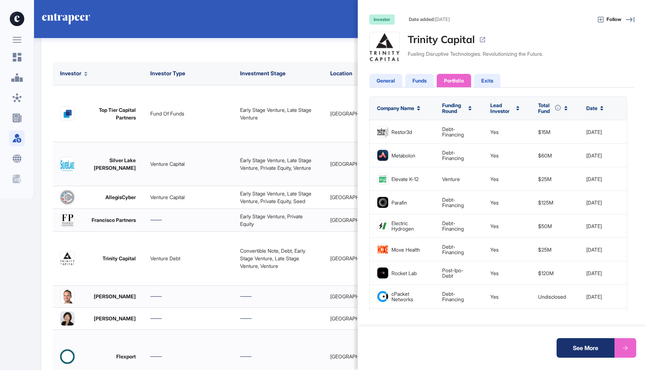
click at [413, 73] on div "investor Date added: Sep 10, 2025 Follow Trinity Capital Fueling Disruptive Tec…" at bounding box center [502, 185] width 288 height 370
click at [417, 81] on div "Funds" at bounding box center [419, 81] width 14 height 8
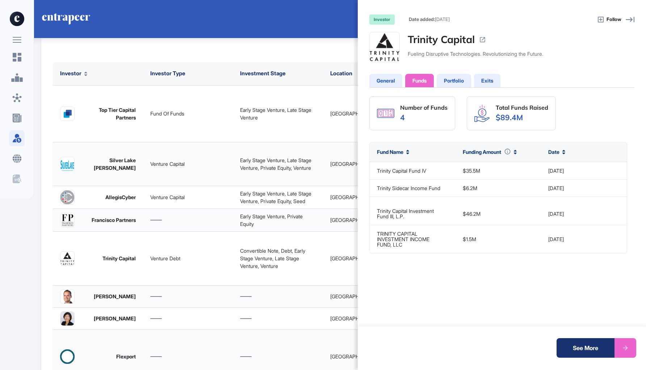
click at [396, 74] on div "General" at bounding box center [385, 80] width 33 height 13
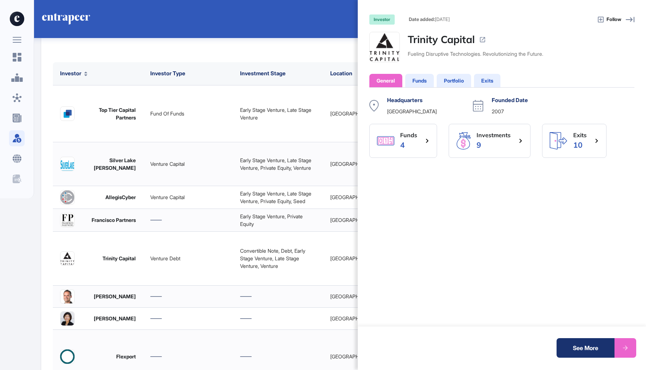
click at [572, 355] on div "See More" at bounding box center [586, 348] width 58 height 20
click at [639, 24] on div "investor Date added: Sep 10, 2025 Follow Trinity Capital Fueling Disruptive Tec…" at bounding box center [502, 185] width 288 height 370
click at [631, 20] on icon at bounding box center [630, 19] width 9 height 9
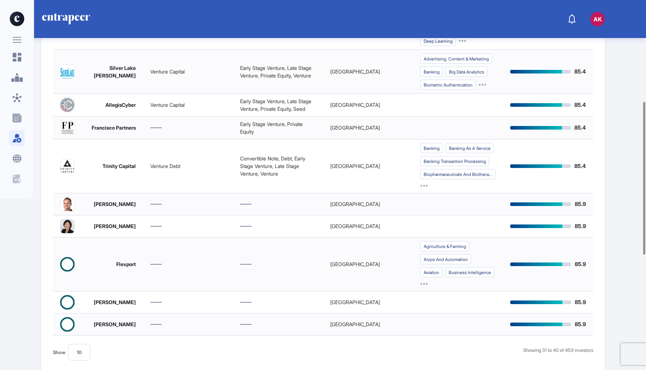
scroll to position [374, 0]
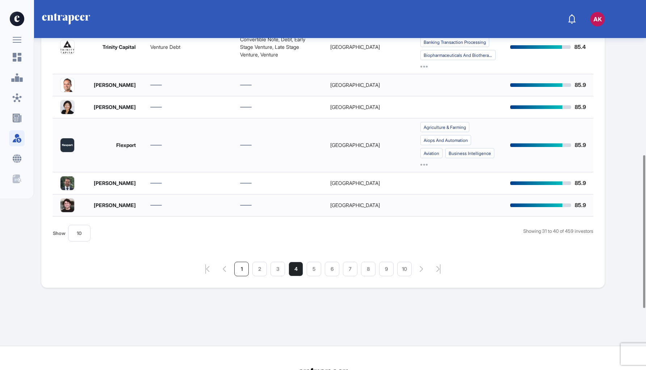
click at [239, 276] on li "1" at bounding box center [241, 269] width 14 height 14
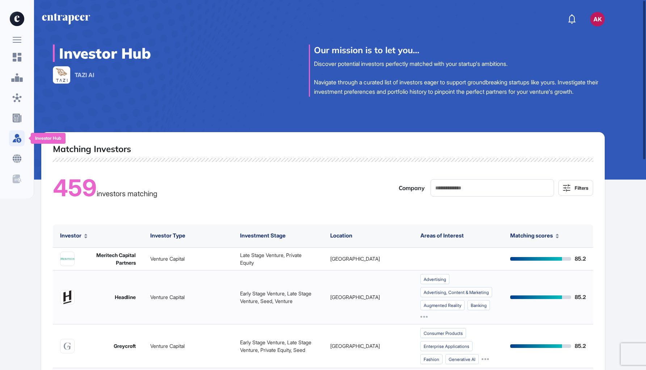
click at [17, 139] on icon at bounding box center [17, 138] width 7 height 9
click at [17, 161] on icon at bounding box center [16, 158] width 9 height 9
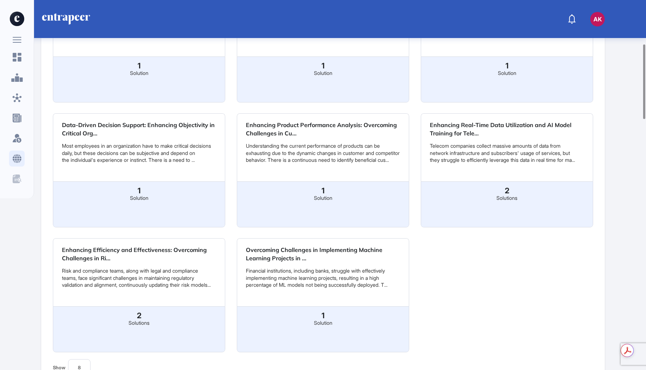
scroll to position [228, 0]
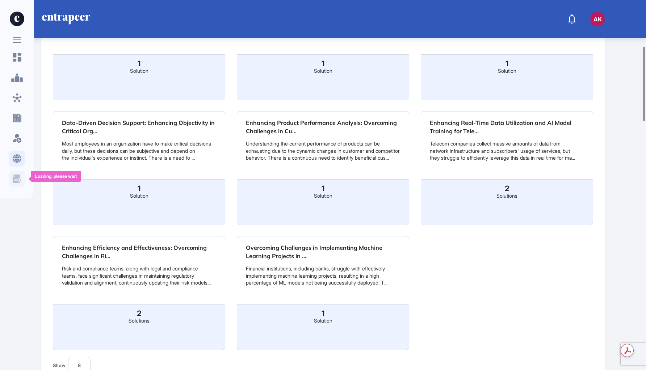
click at [13, 183] on div at bounding box center [17, 179] width 16 height 16
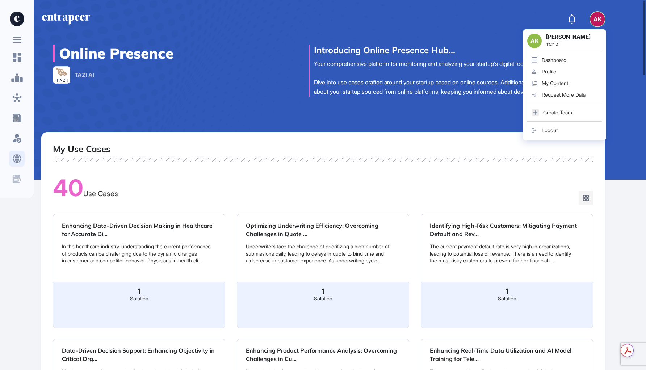
click at [18, 77] on icon at bounding box center [17, 77] width 12 height 9
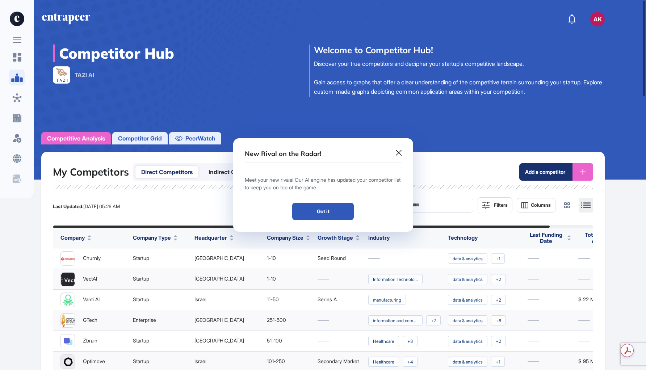
click at [333, 207] on button "Got it" at bounding box center [323, 211] width 62 height 17
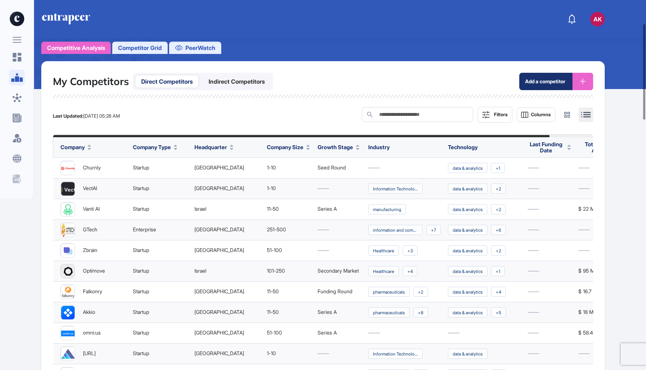
scroll to position [96, 0]
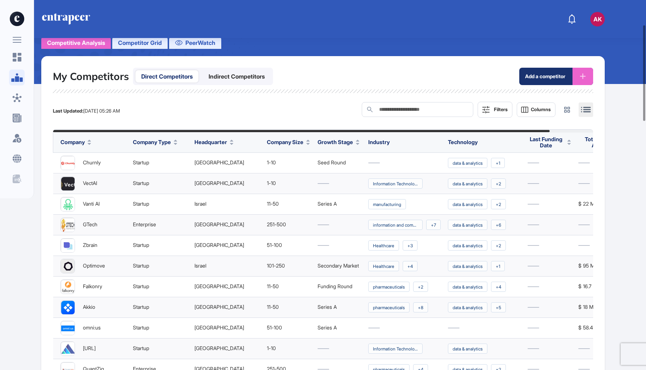
click at [135, 45] on span "Competitor Grid" at bounding box center [140, 42] width 44 height 9
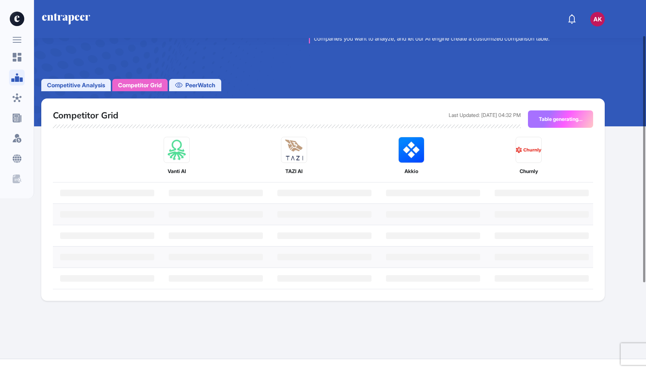
scroll to position [53, 0]
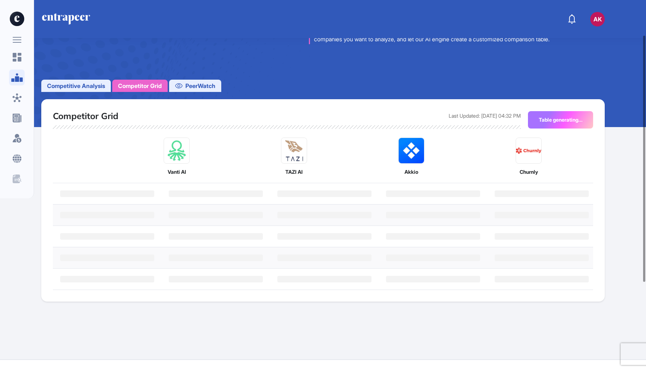
click at [201, 89] on span "PeerWatch" at bounding box center [200, 85] width 30 height 9
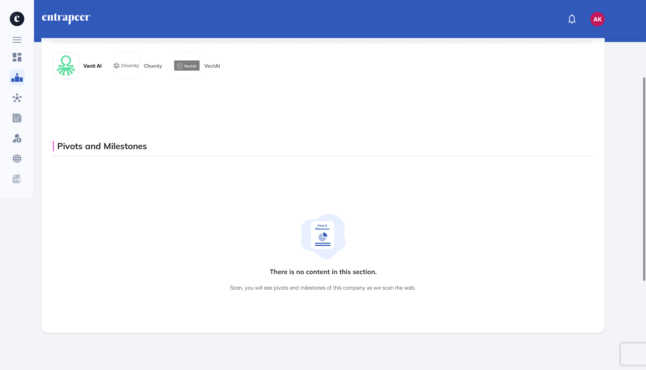
scroll to position [137, 0]
click at [94, 73] on div "Vanti AI" at bounding box center [77, 66] width 49 height 26
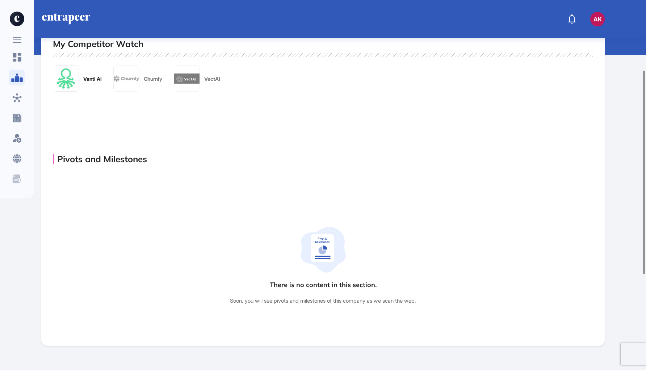
scroll to position [122, 0]
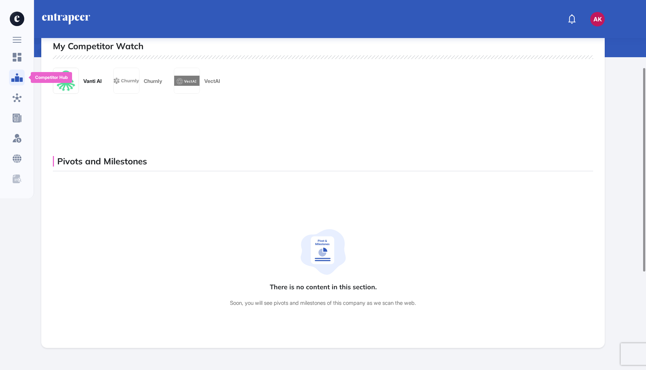
click at [10, 79] on div at bounding box center [17, 78] width 16 height 16
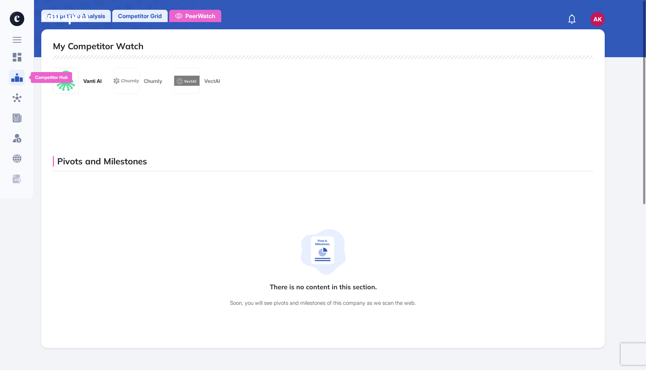
scroll to position [0, 0]
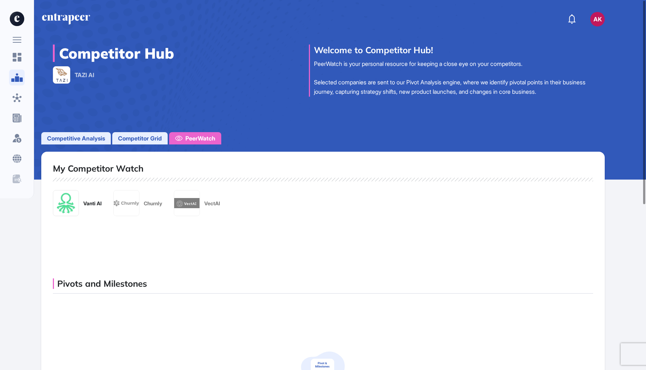
click at [161, 138] on span "Competitor Grid" at bounding box center [140, 138] width 44 height 9
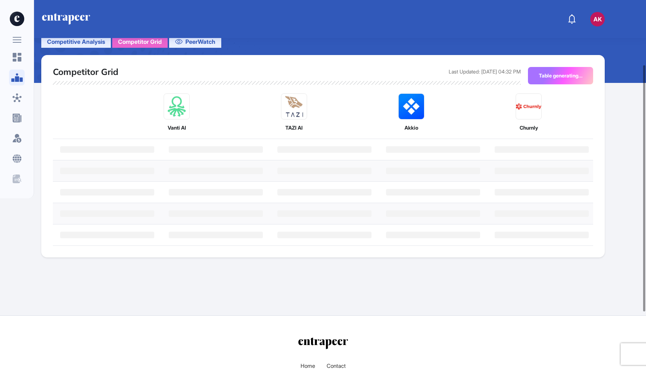
scroll to position [97, 0]
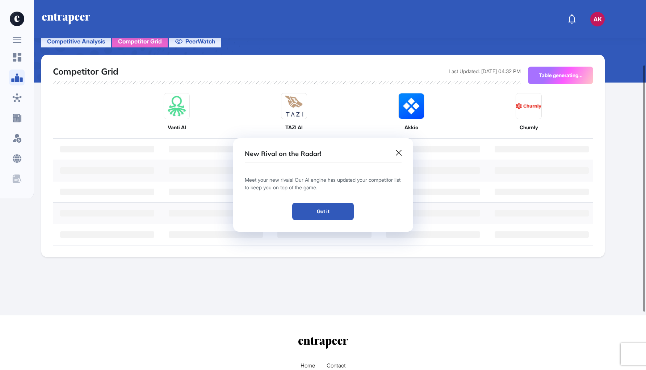
click at [399, 153] on icon at bounding box center [399, 153] width 6 height 6
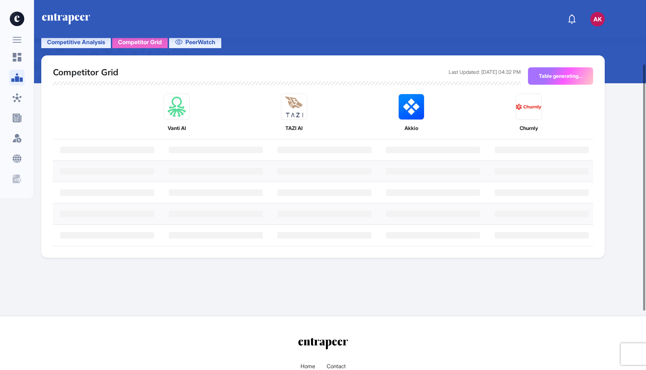
scroll to position [96, 0]
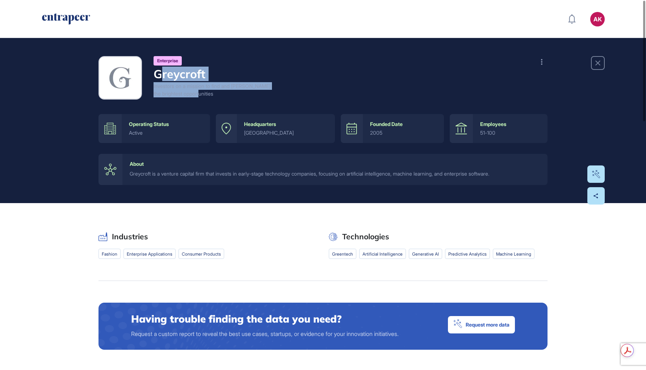
drag, startPoint x: 159, startPoint y: 69, endPoint x: 231, endPoint y: 93, distance: 76.6
click at [231, 93] on div "Enterprise Greycroft Investors on a mission to find and foster the brightest op…" at bounding box center [215, 77] width 123 height 43
click at [260, 82] on div "Investors on a mission to find and foster the brightest opportunities" at bounding box center [215, 89] width 123 height 15
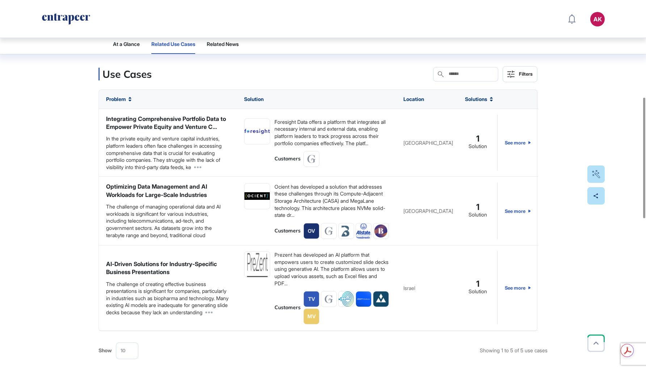
scroll to position [331, 0]
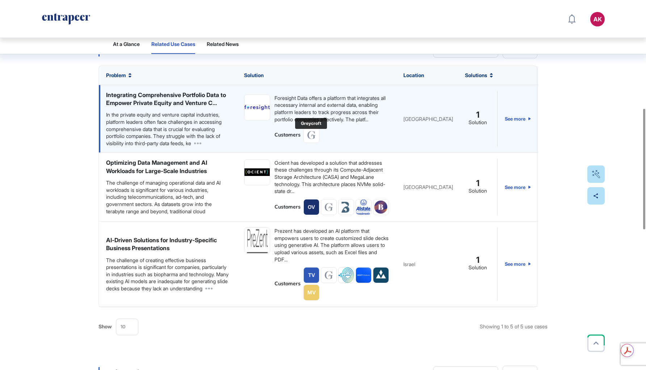
click at [311, 147] on div "Foresight Data offers a platform that integrates all necessary internal and ext…" at bounding box center [316, 119] width 159 height 68
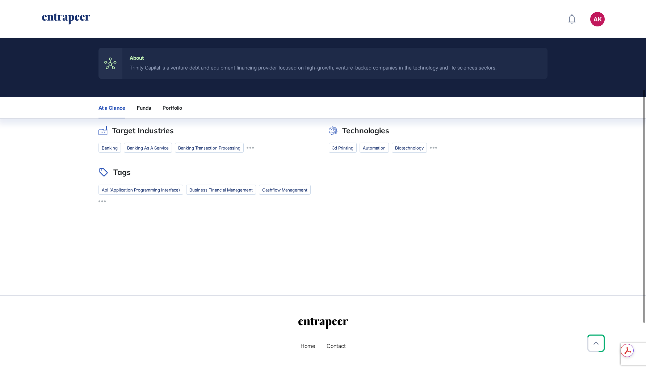
scroll to position [141, 0]
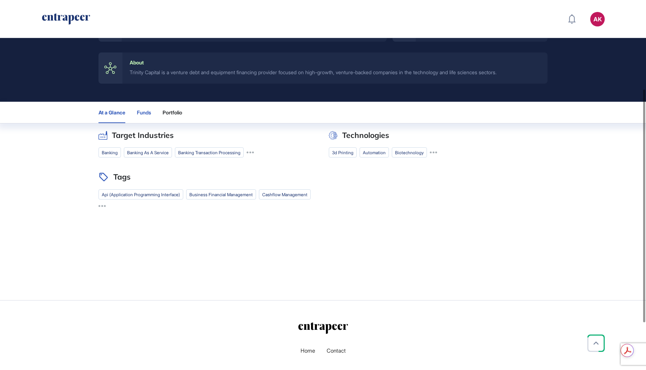
click at [145, 118] on button "Funds" at bounding box center [144, 112] width 14 height 21
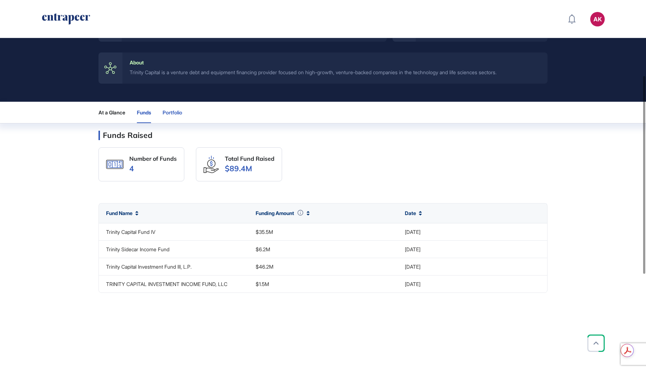
click at [176, 116] on button "Portfolio" at bounding box center [175, 112] width 25 height 21
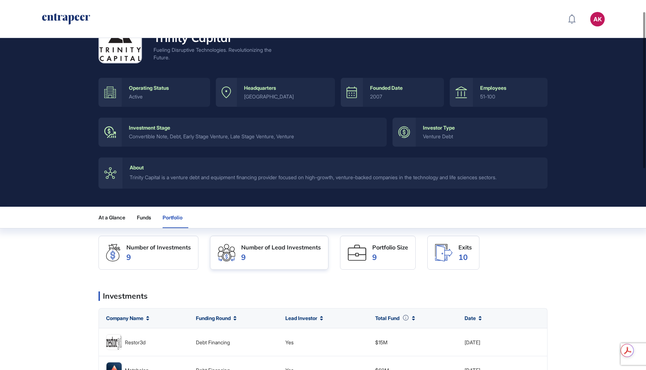
scroll to position [0, 0]
